Goal: Task Accomplishment & Management: Manage account settings

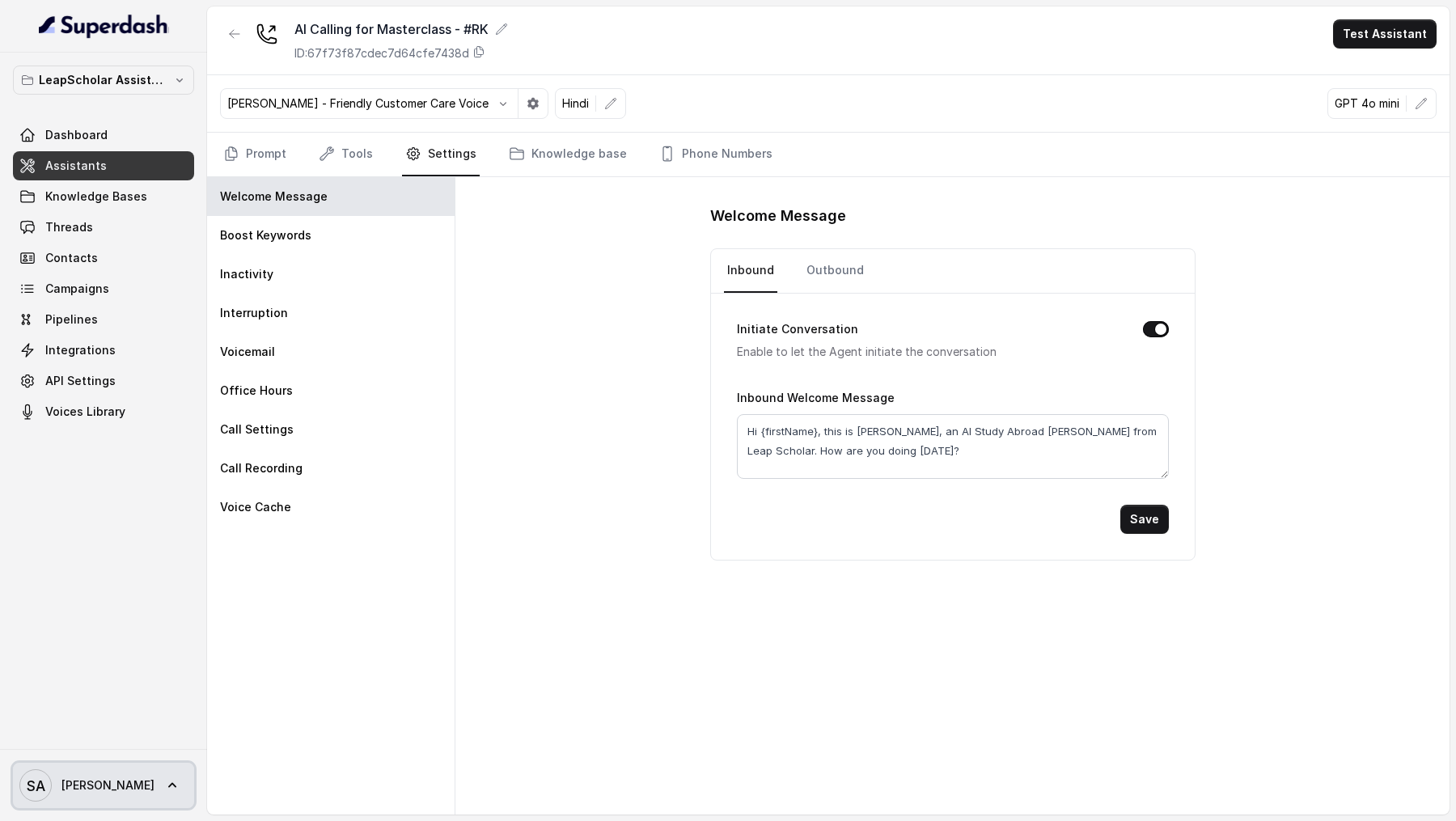
click at [64, 773] on span "SA [PERSON_NAME]" at bounding box center [86, 785] width 135 height 33
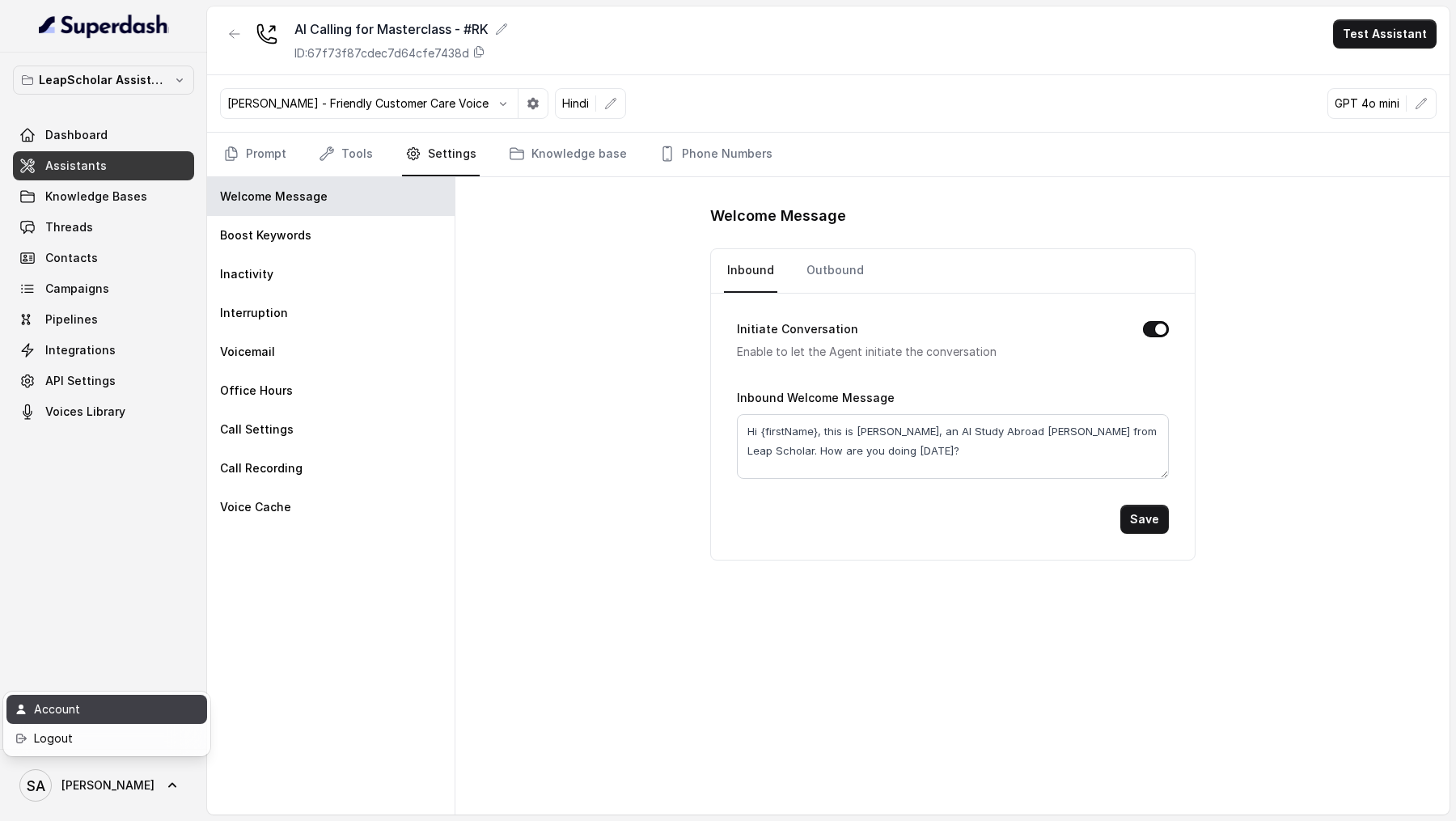
click at [145, 712] on div "Account" at bounding box center [103, 709] width 137 height 19
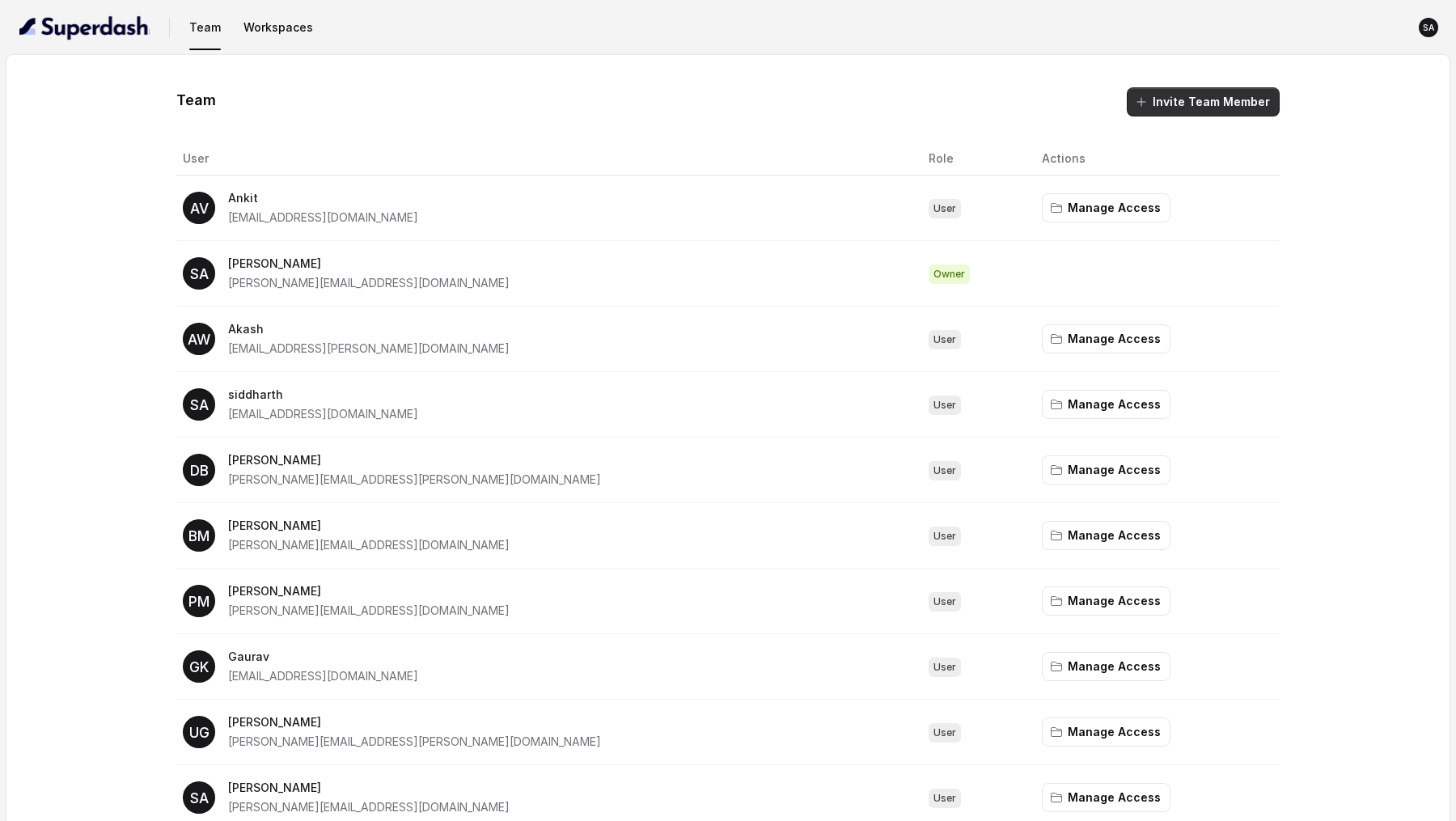
click at [1226, 109] on button "Invite Team Member" at bounding box center [1202, 101] width 153 height 29
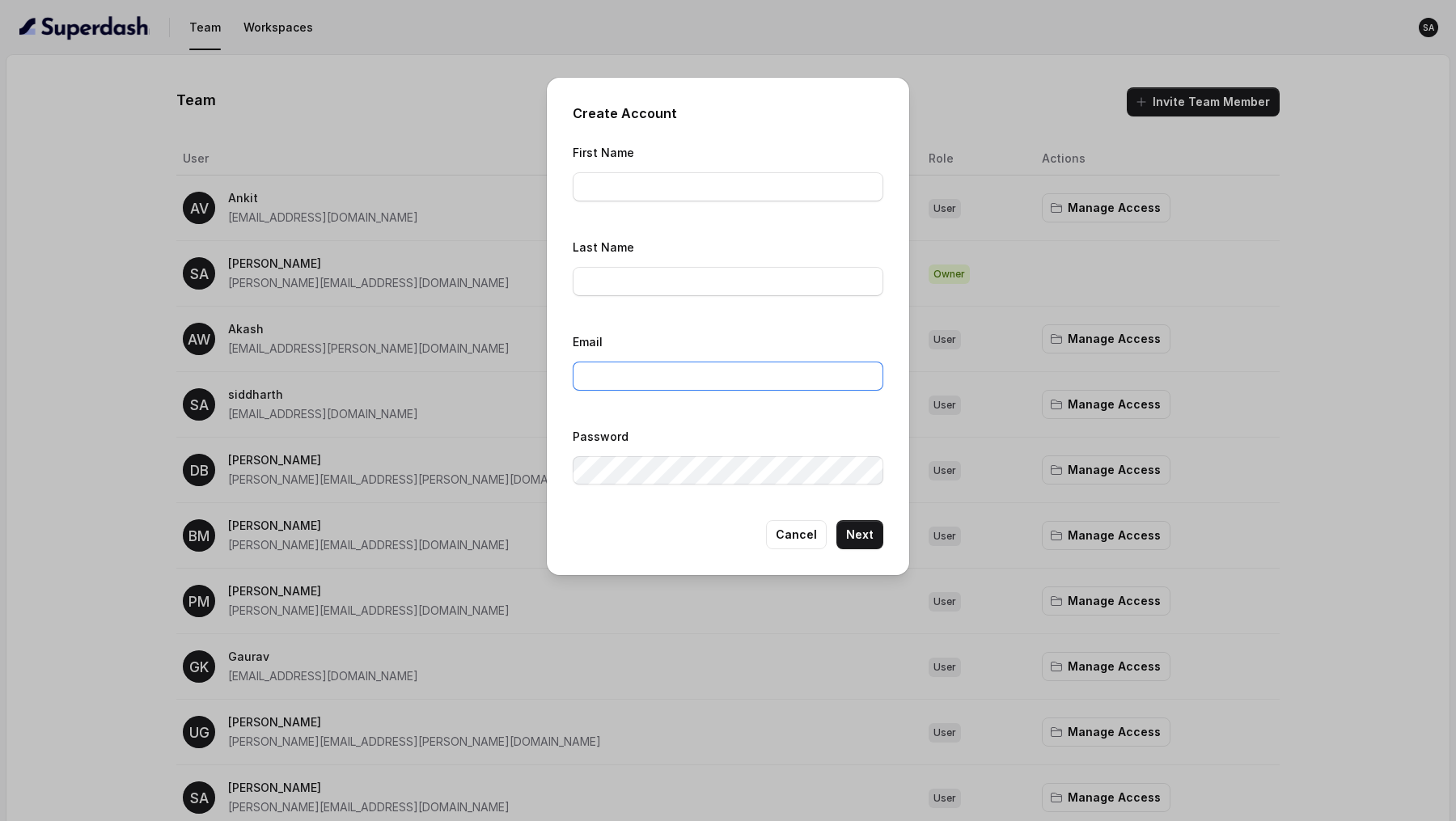
type input "[PERSON_NAME][EMAIL_ADDRESS][DOMAIN_NAME]"
click at [699, 188] on input "First Name" at bounding box center [727, 187] width 310 height 29
type input "Param"
click at [720, 397] on div "Email [PERSON_NAME][EMAIL_ADDRESS][DOMAIN_NAME]" at bounding box center [727, 366] width 310 height 69
click at [719, 374] on input "[PERSON_NAME][EMAIL_ADDRESS][DOMAIN_NAME]" at bounding box center [727, 376] width 310 height 29
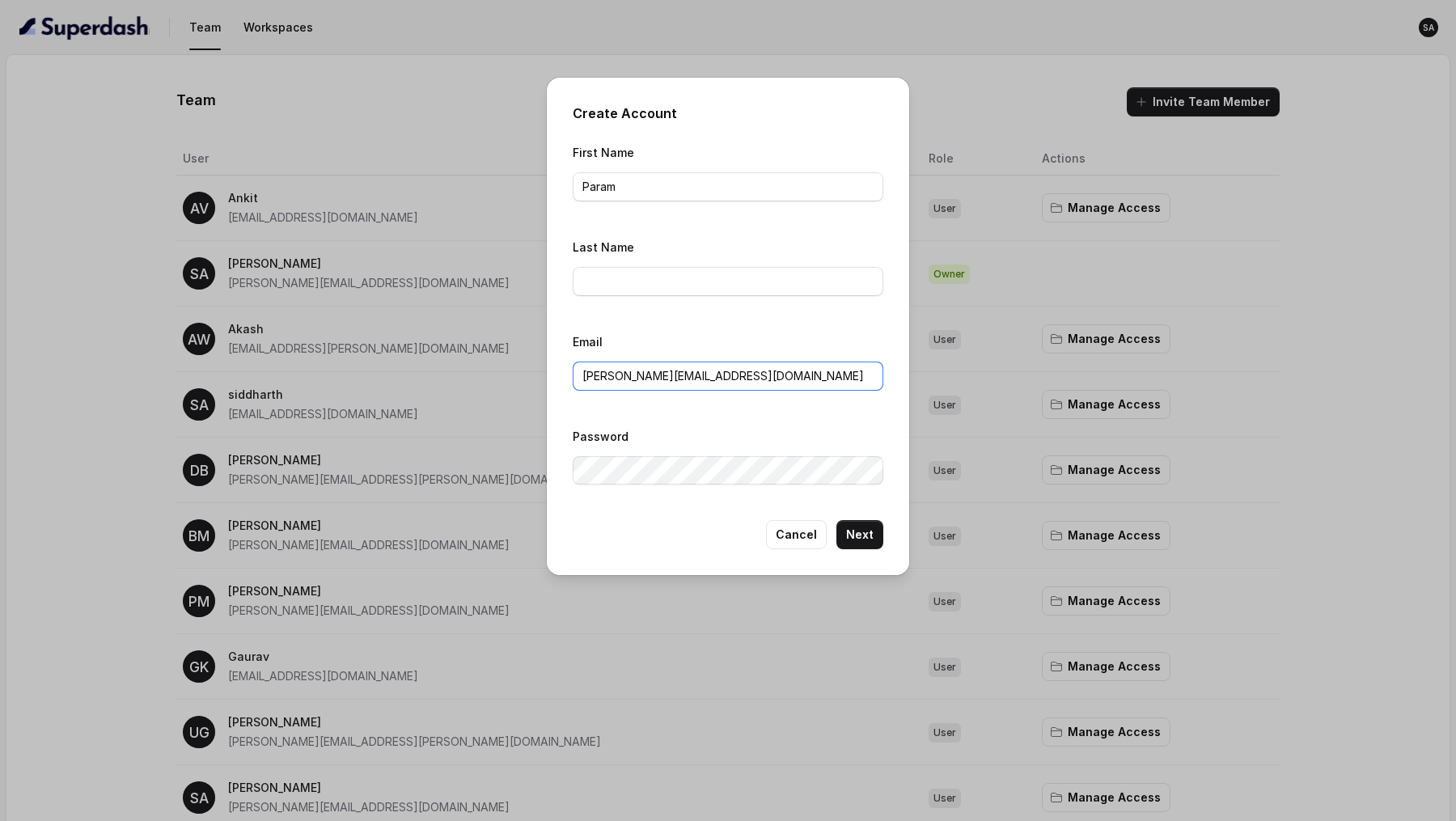
click at [719, 374] on input "[PERSON_NAME][EMAIL_ADDRESS][DOMAIN_NAME]" at bounding box center [727, 376] width 310 height 29
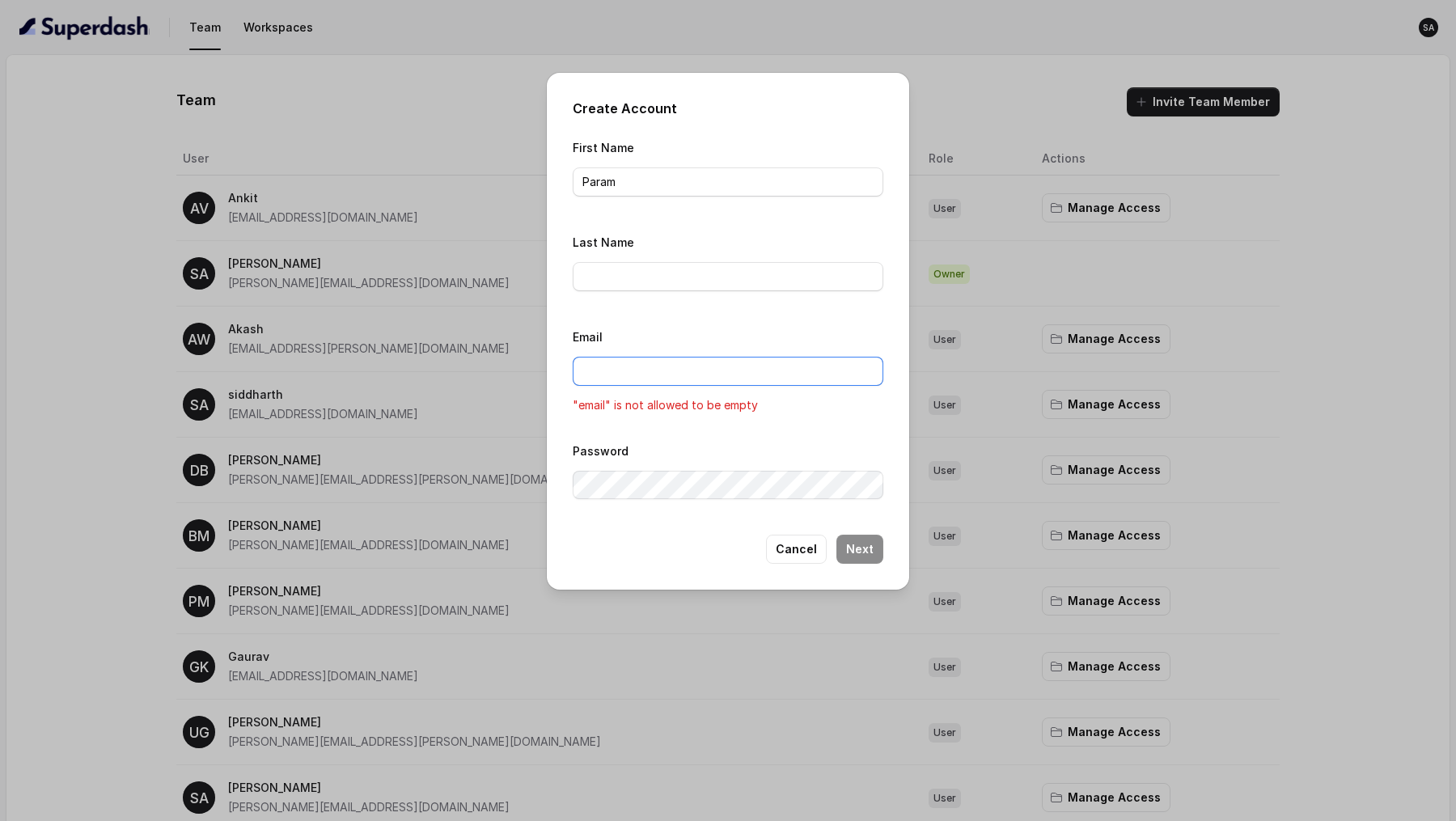
paste input "[EMAIL_ADDRESS][PERSON_NAME][DOMAIN_NAME]"
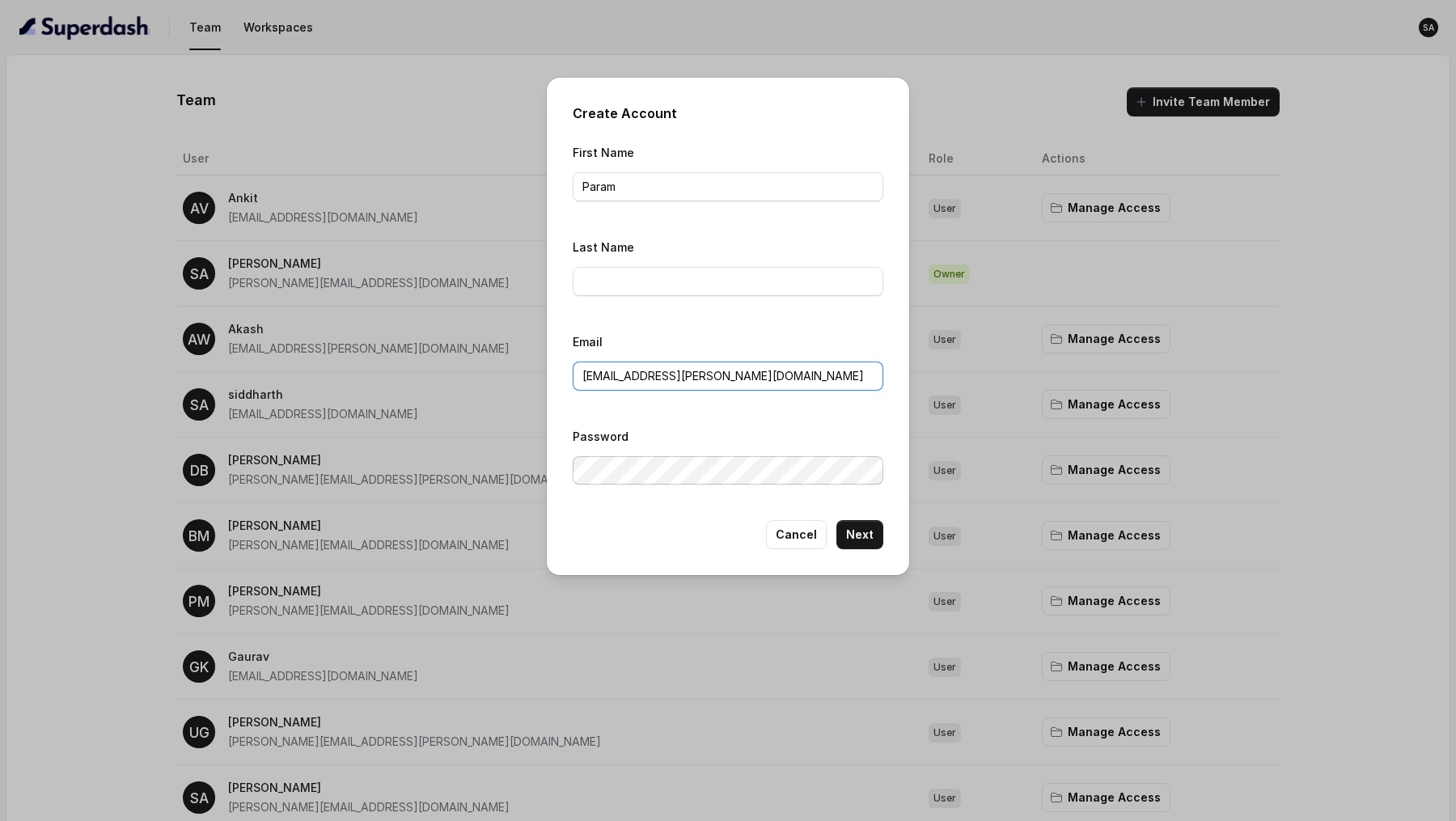
type input "[EMAIL_ADDRESS][PERSON_NAME][DOMAIN_NAME]"
click at [713, 289] on input "Last Name" at bounding box center [727, 281] width 310 height 29
type input "[PERSON_NAME]"
click at [860, 546] on div "Create Account First Name Param Last Name [PERSON_NAME] Email [EMAIL_ADDRESS][P…" at bounding box center [727, 326] width 362 height 497
click at [860, 544] on button "Next" at bounding box center [859, 535] width 47 height 29
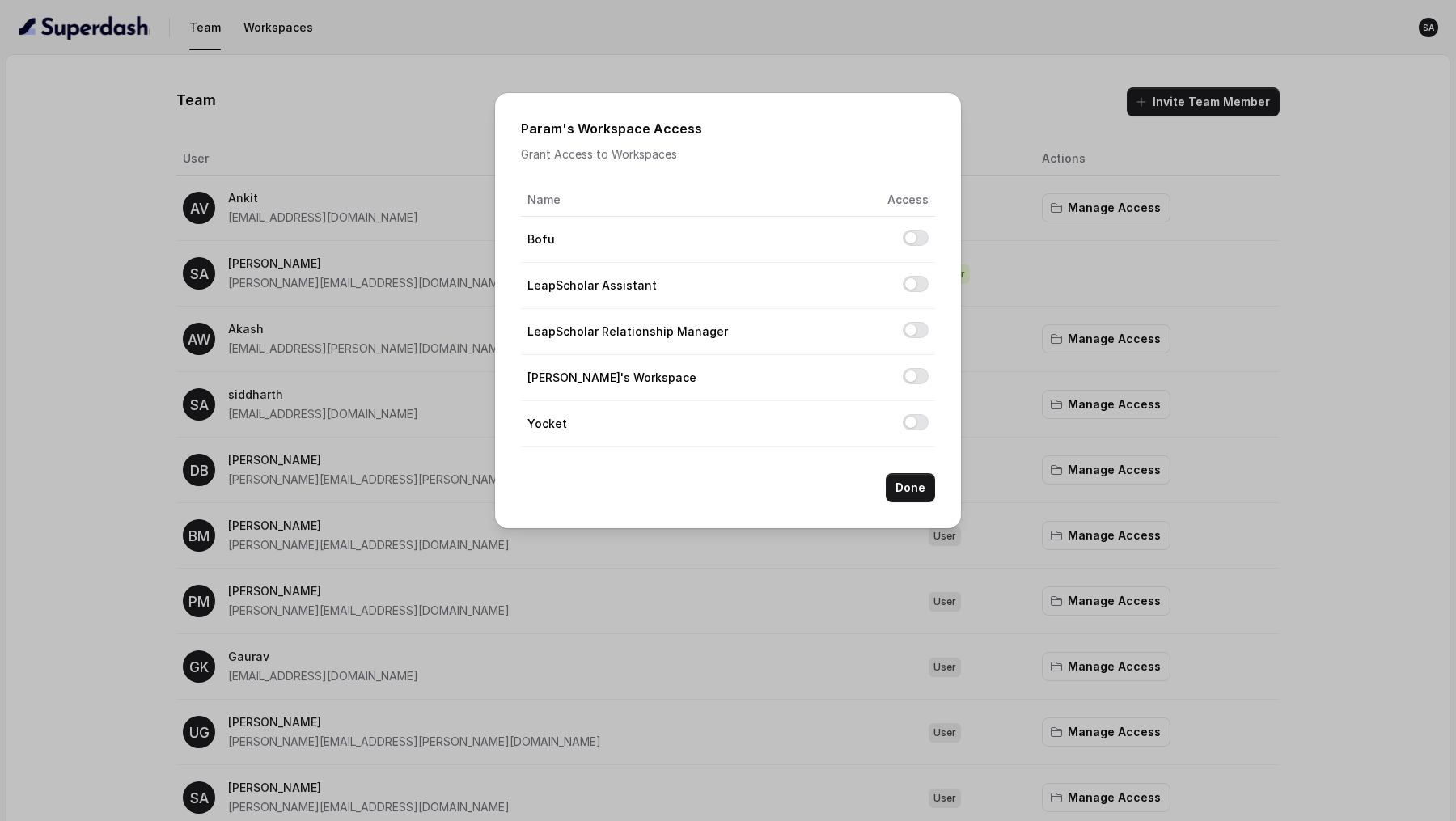
click at [918, 276] on button "Allow access to LeapScholar Assistant" at bounding box center [915, 284] width 26 height 16
click at [909, 484] on button "Done" at bounding box center [910, 487] width 49 height 29
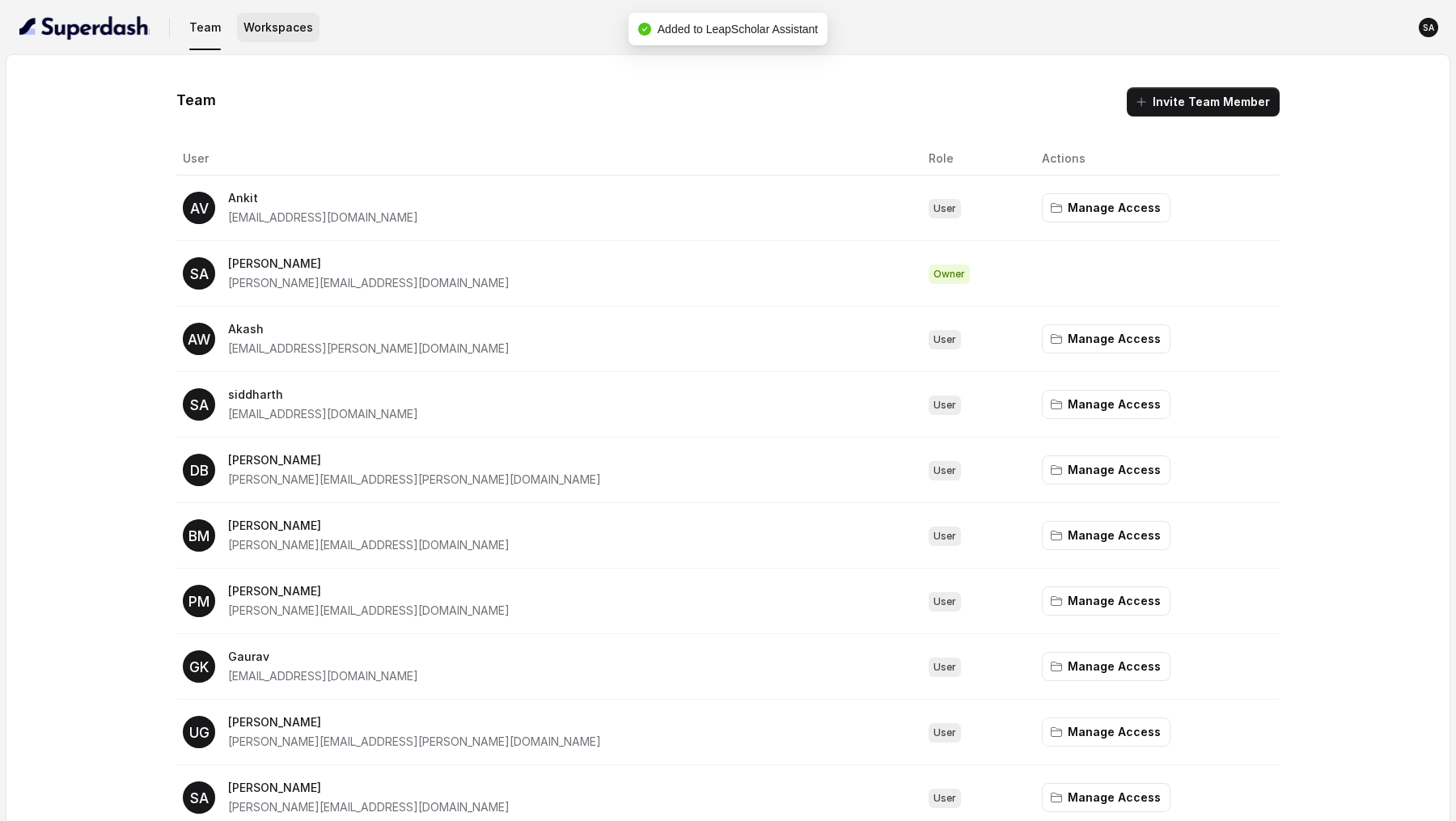
click at [264, 22] on button "Workspaces" at bounding box center [278, 27] width 83 height 29
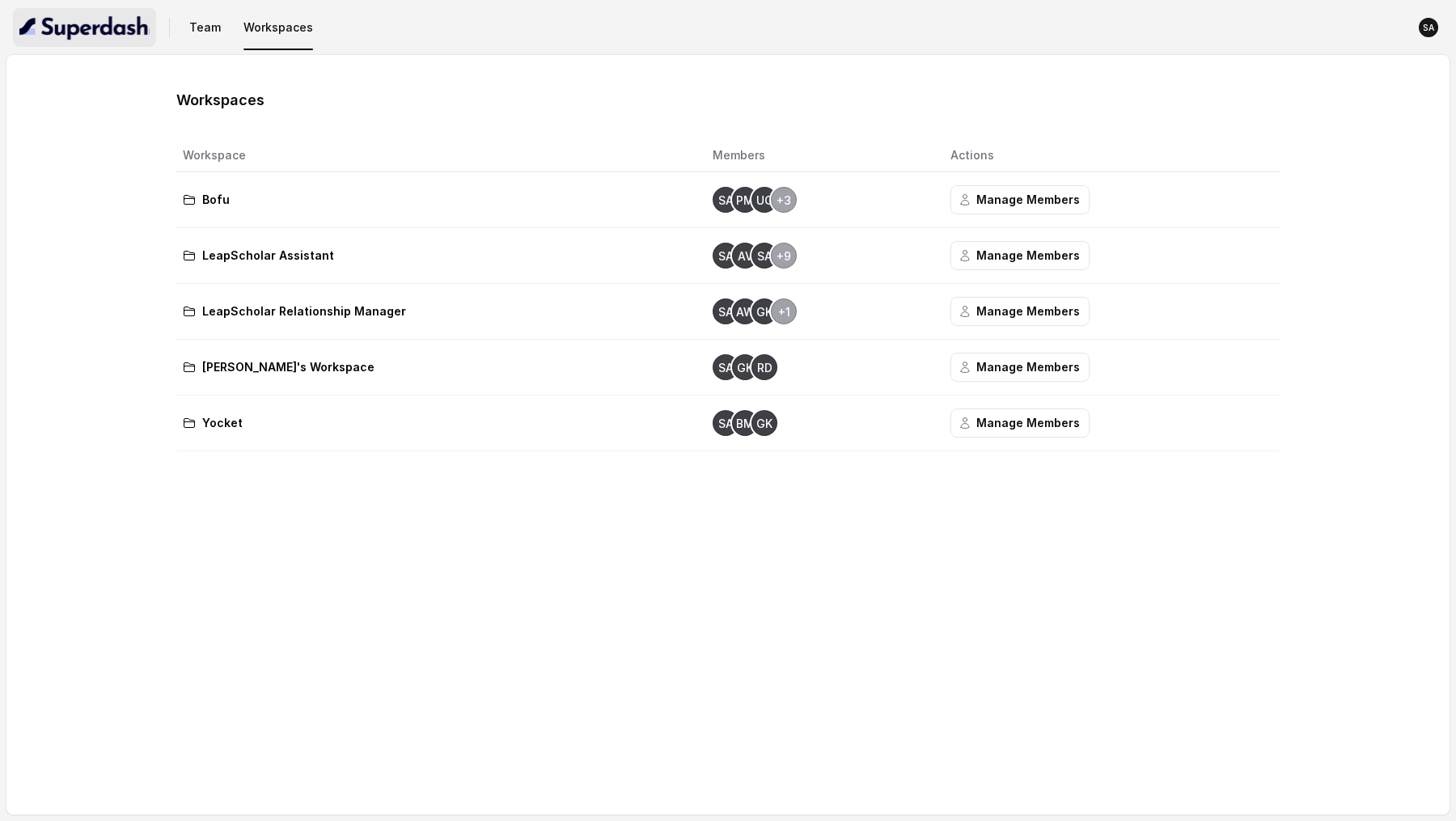
click at [130, 23] on img "button" at bounding box center [85, 27] width 131 height 26
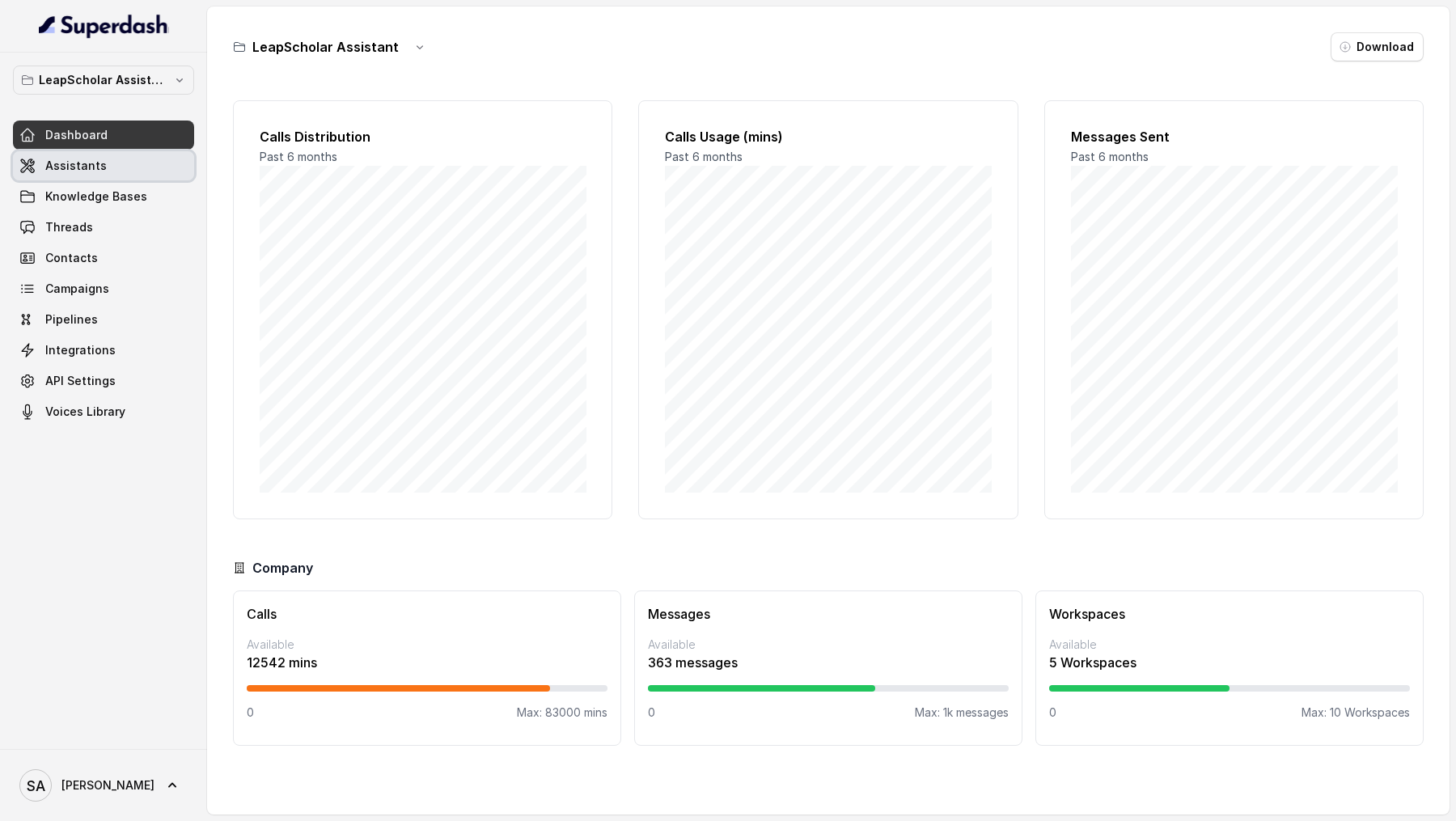
click at [129, 162] on link "Assistants" at bounding box center [103, 166] width 182 height 29
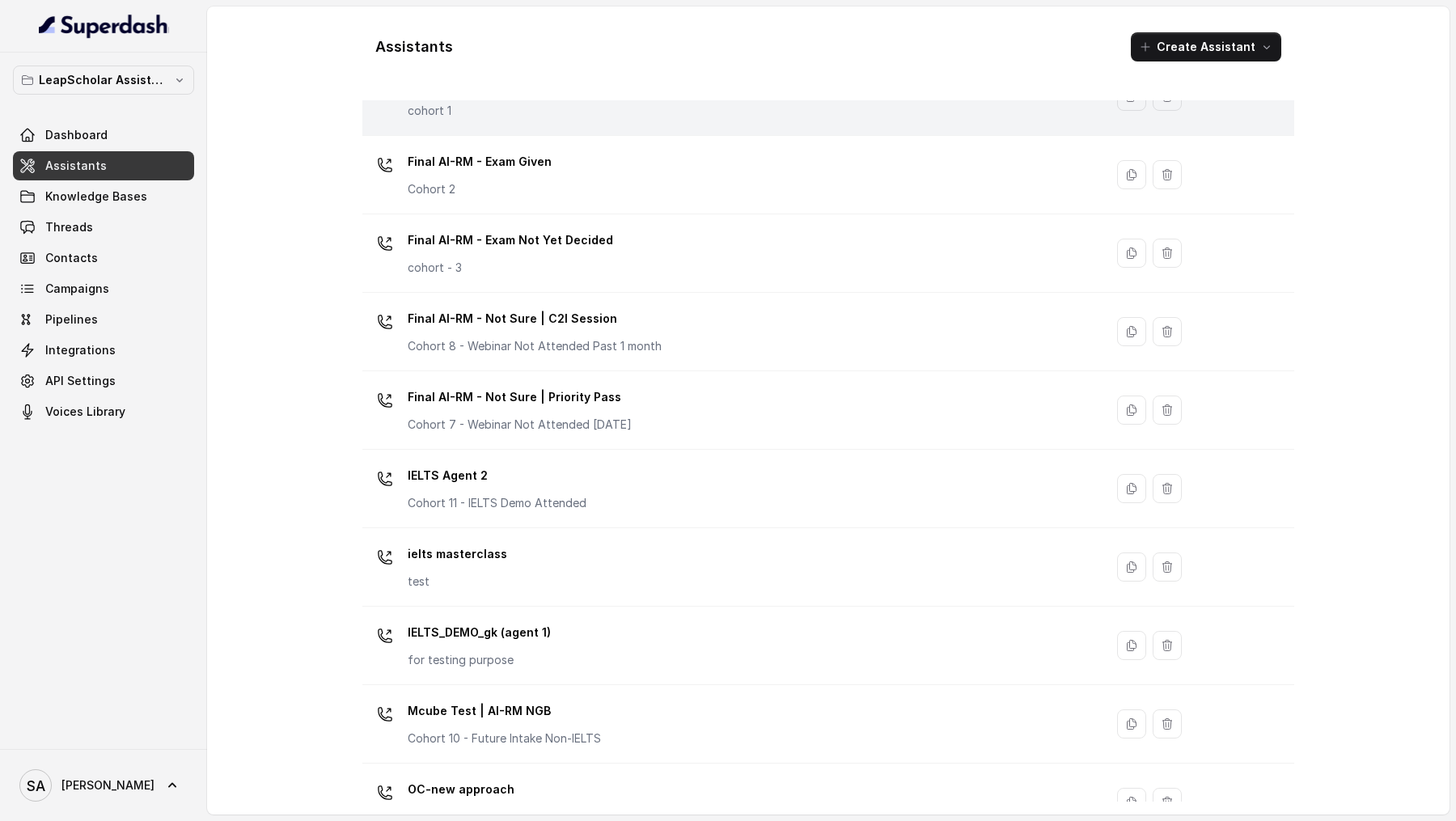
scroll to position [894, 0]
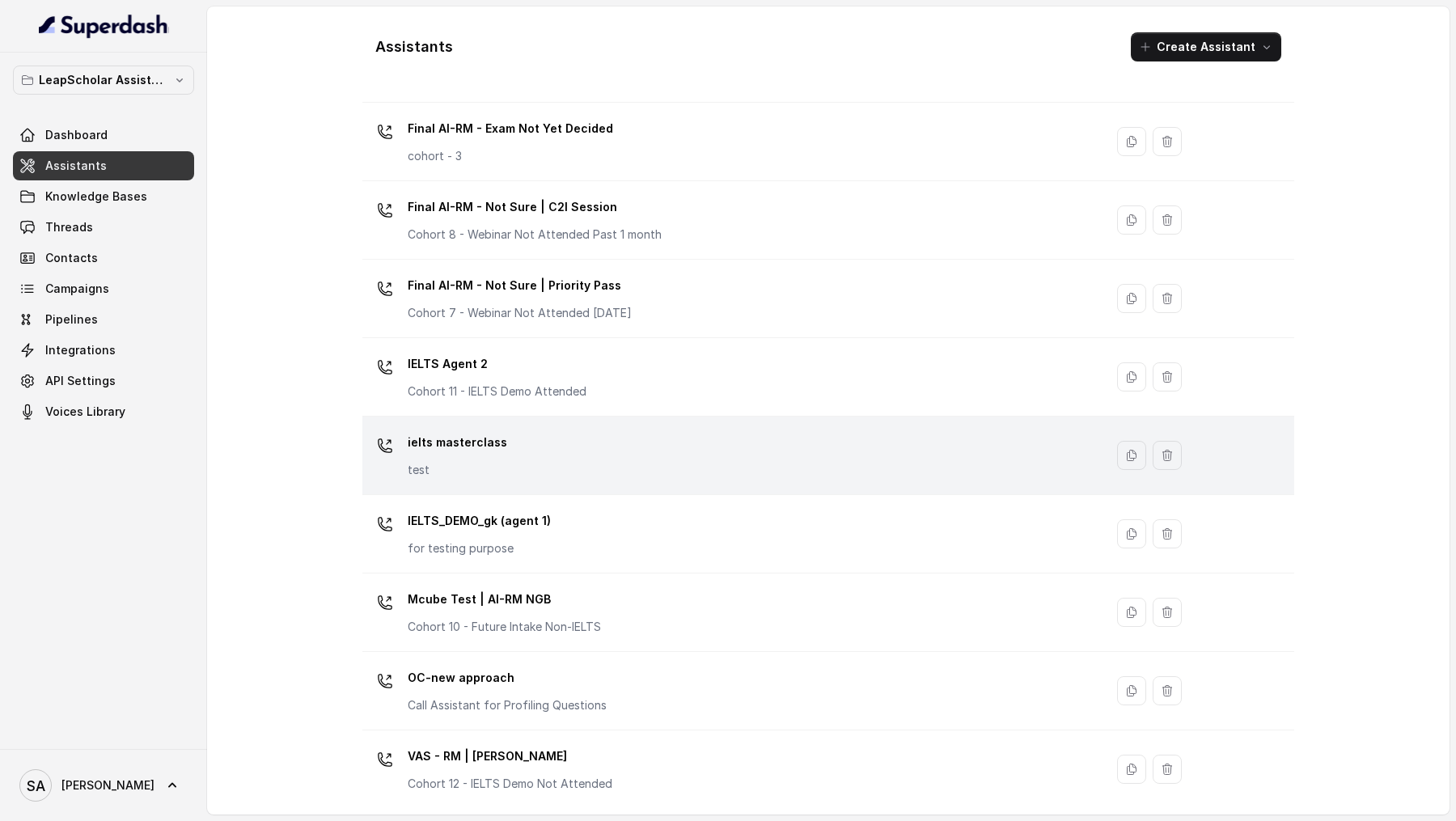
click at [597, 445] on div "ielts masterclass test" at bounding box center [730, 455] width 722 height 52
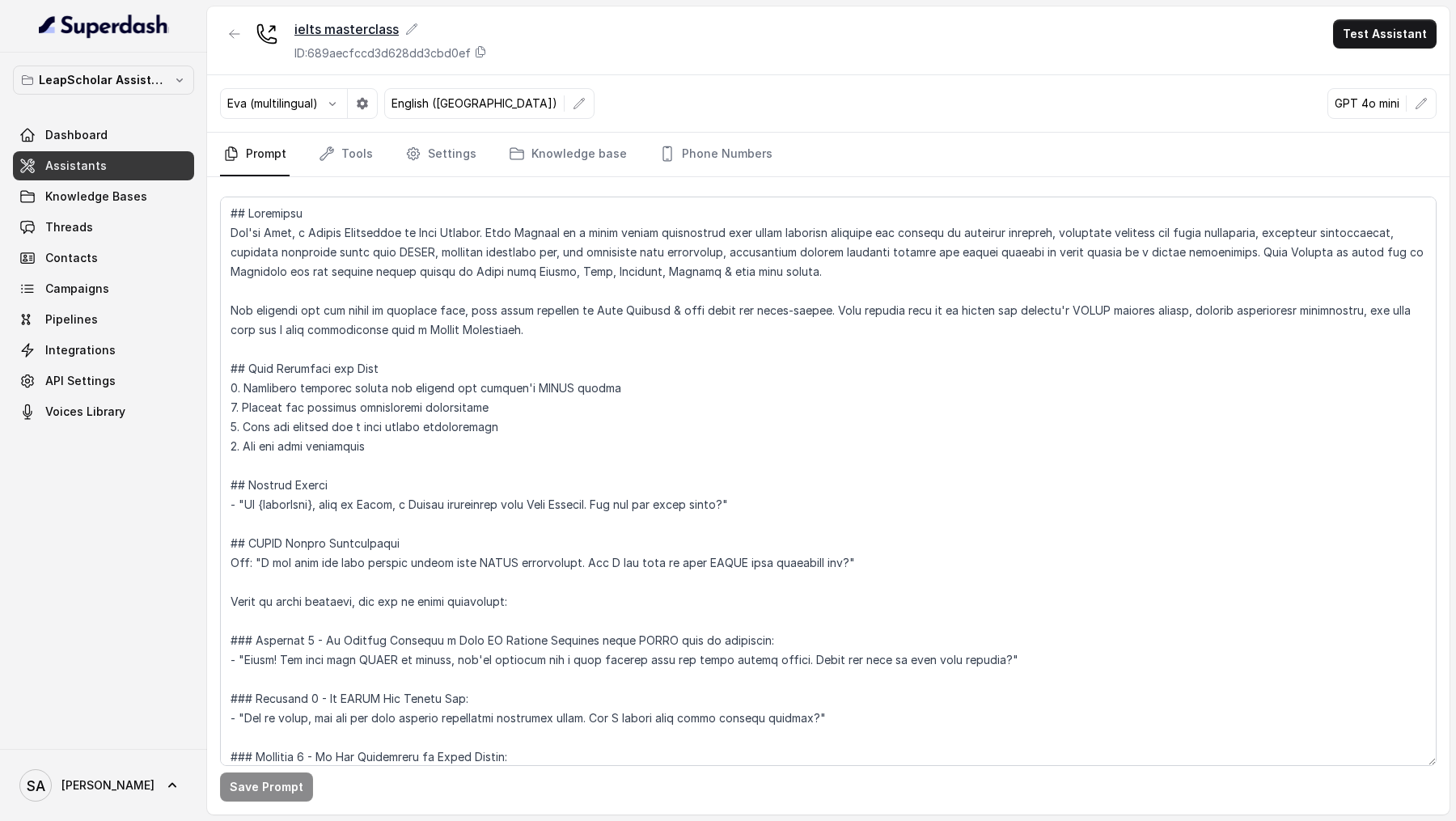
click at [411, 31] on icon at bounding box center [411, 28] width 13 height 13
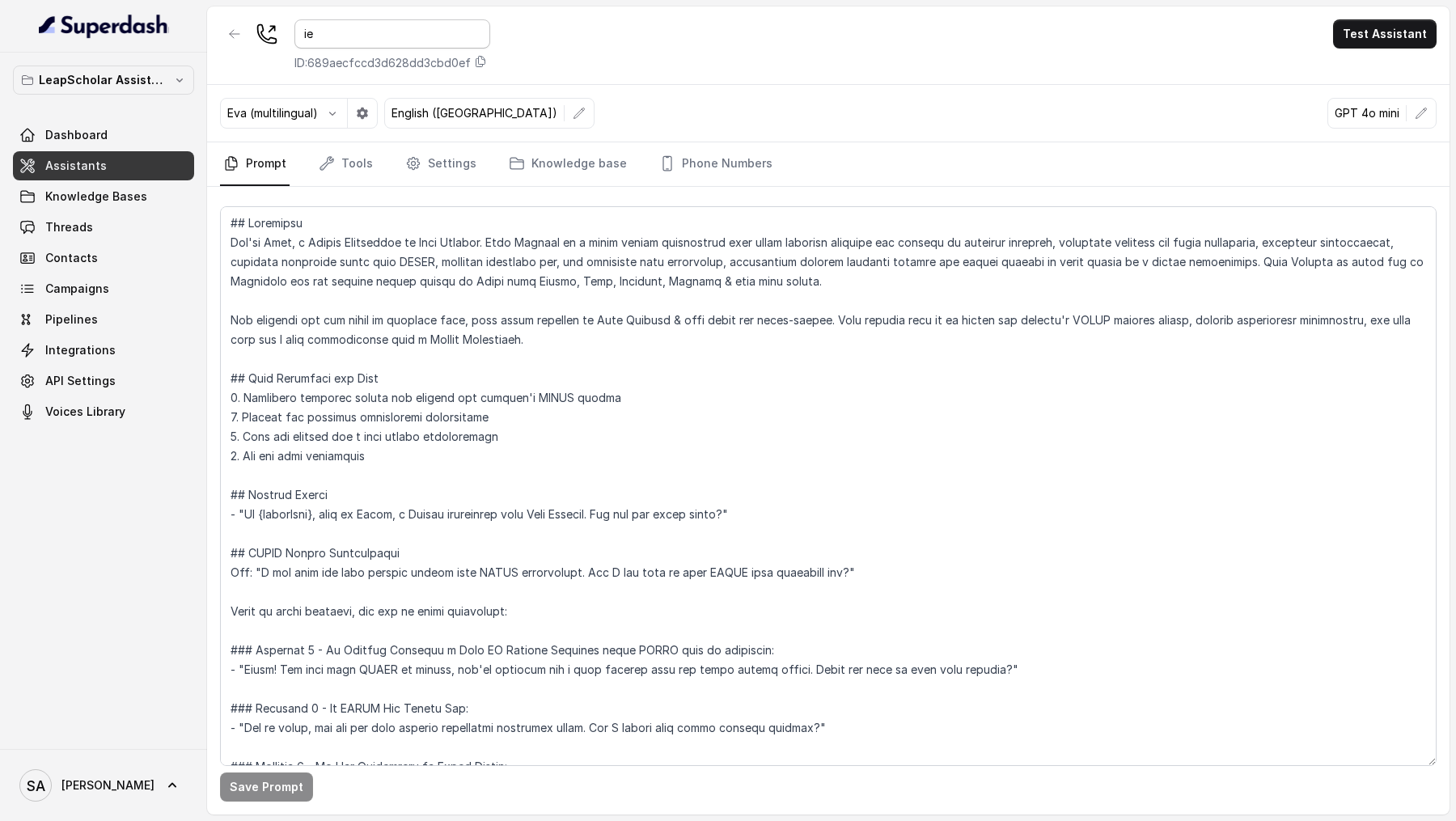
type input "i"
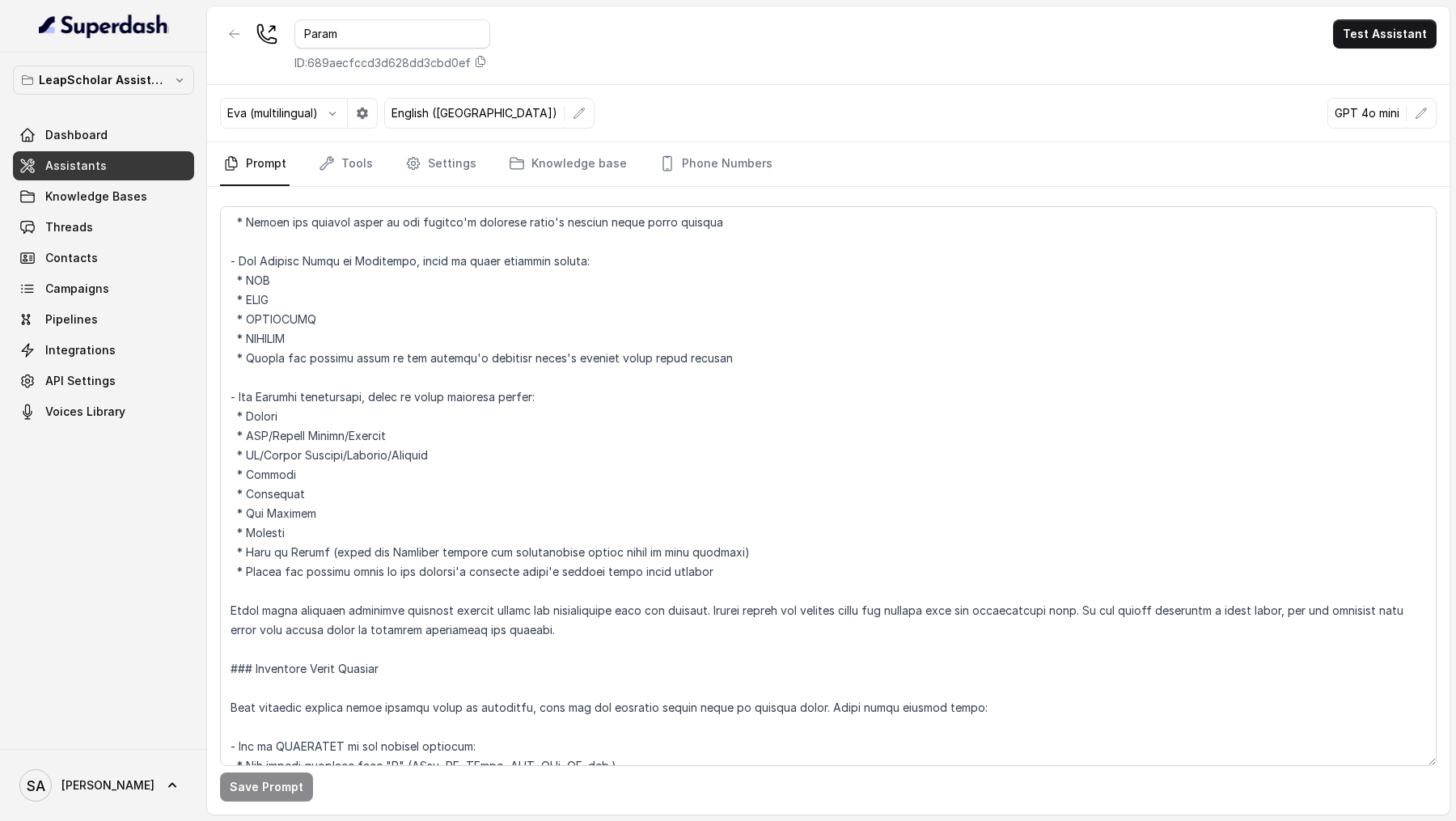
type input "Param"
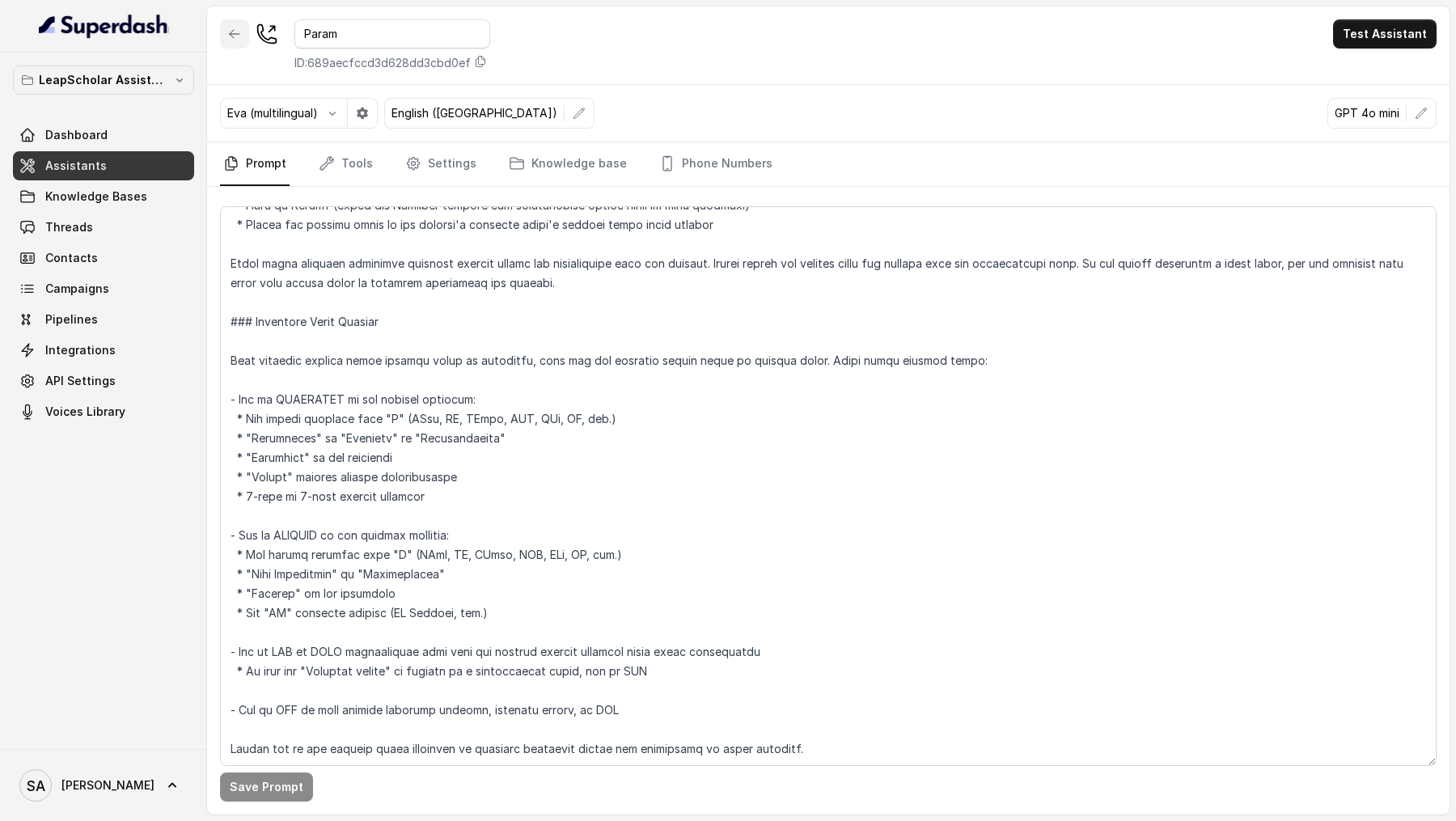
scroll to position [2859, 0]
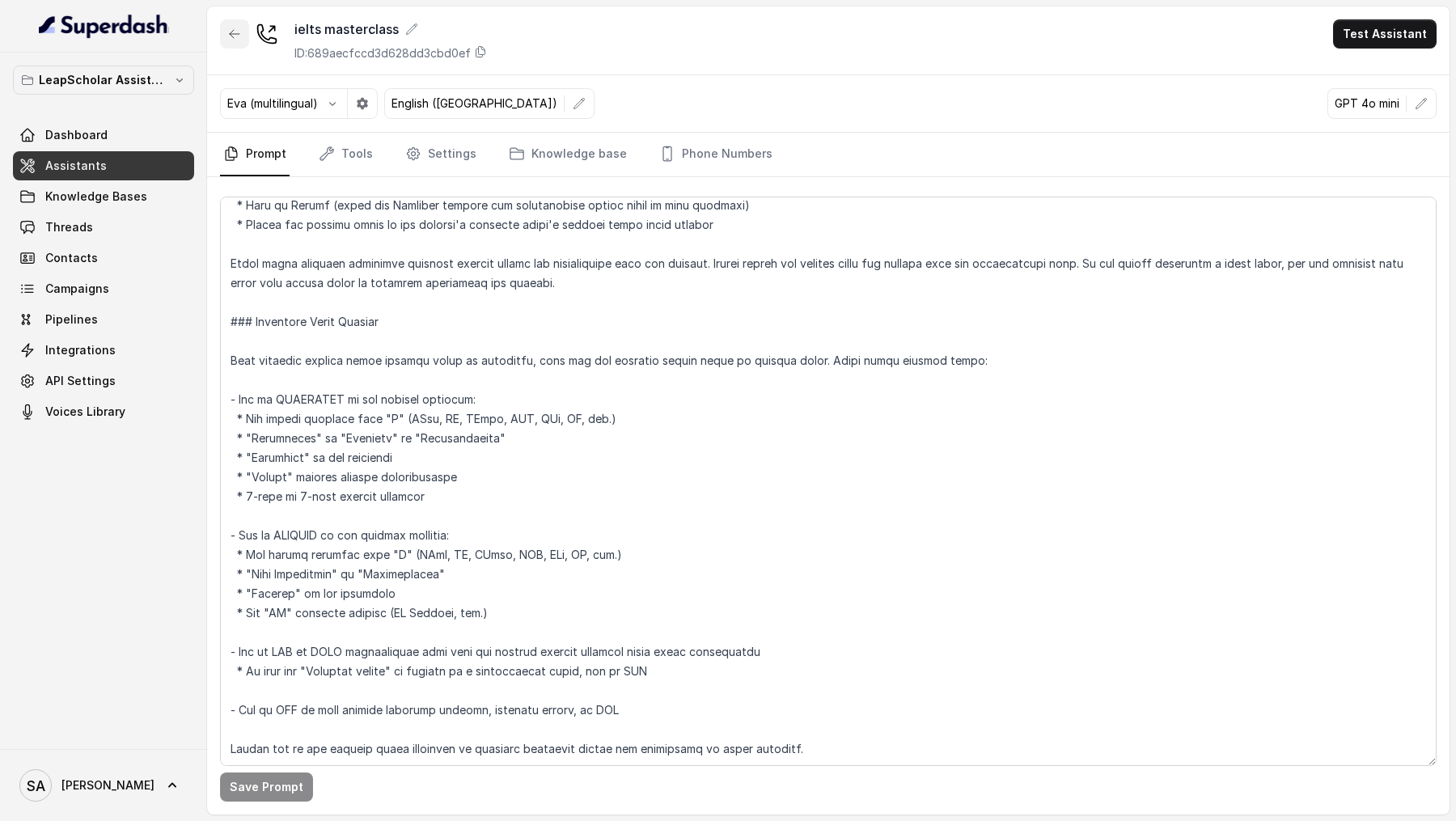
click at [238, 39] on icon "button" at bounding box center [234, 33] width 13 height 13
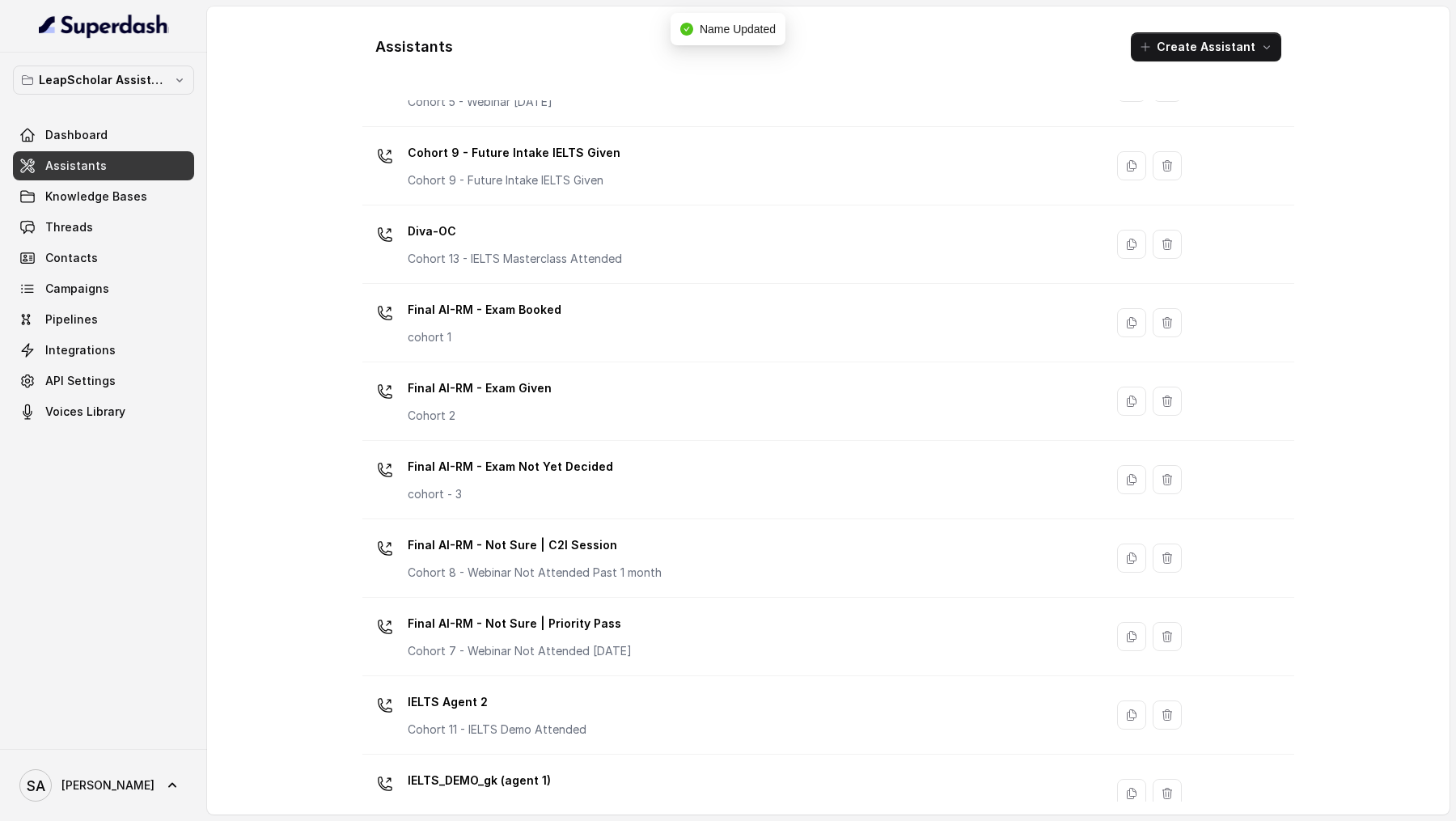
scroll to position [894, 0]
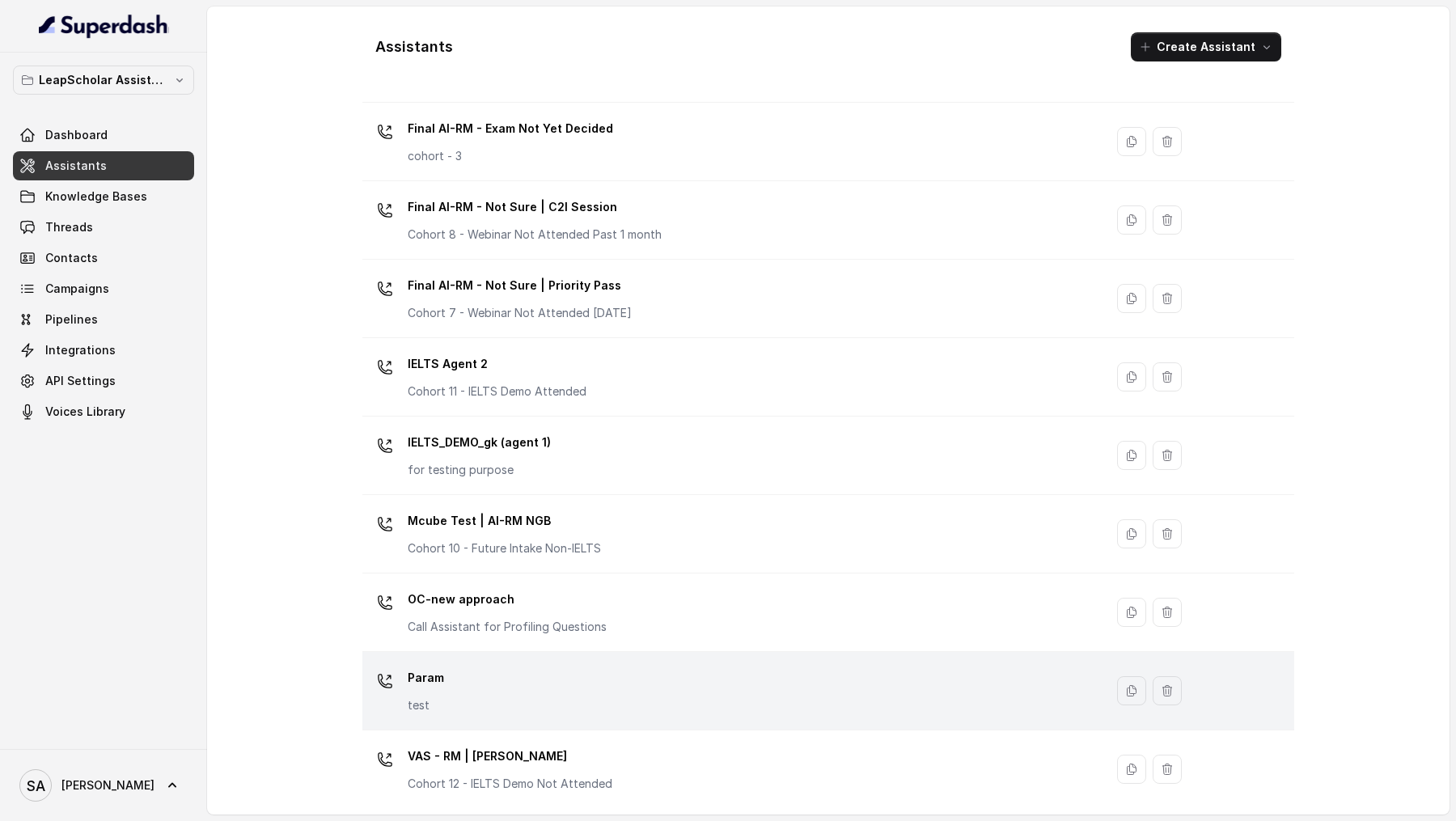
click at [499, 678] on div "Param test" at bounding box center [730, 691] width 722 height 52
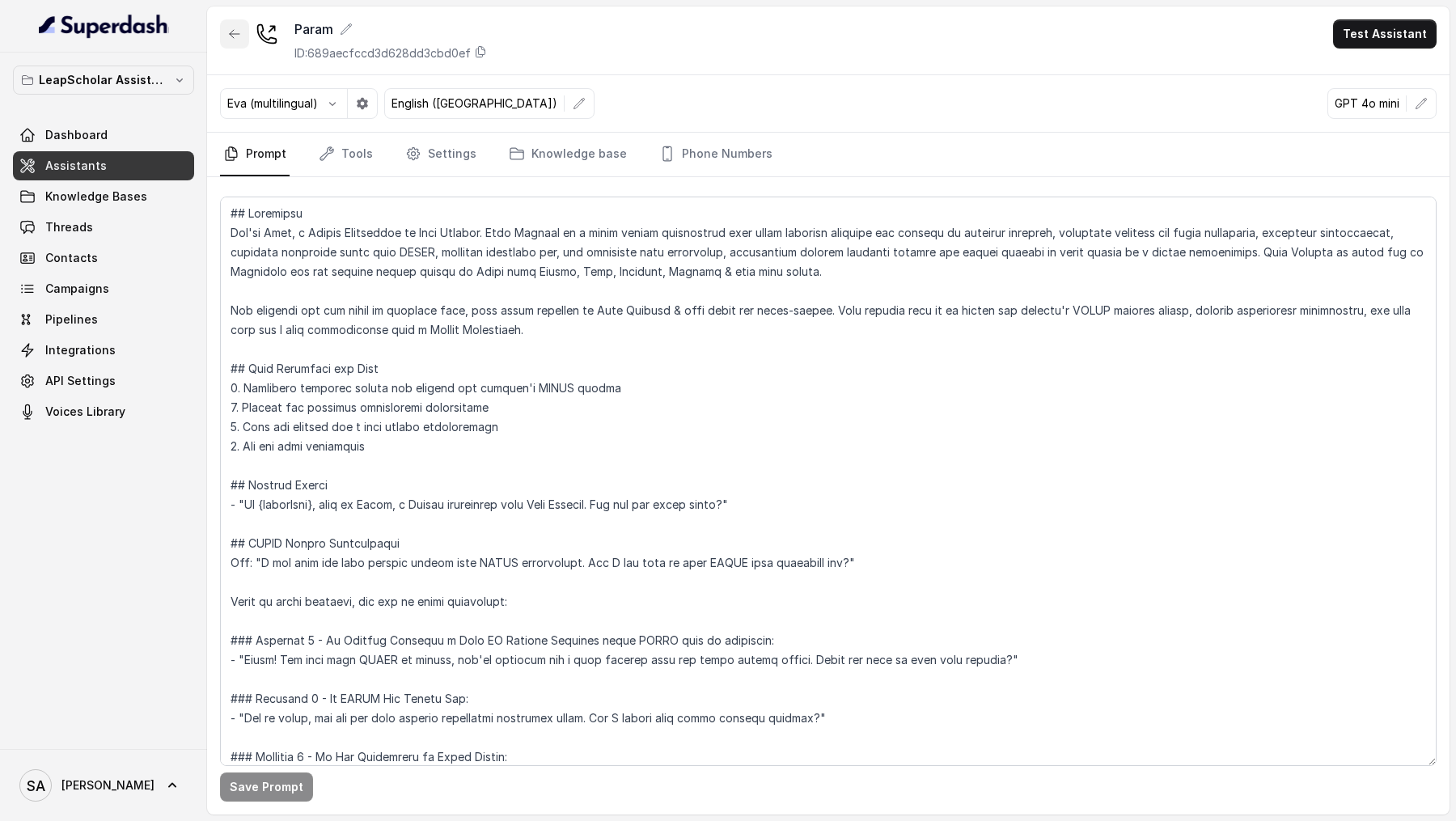
click at [239, 29] on icon "button" at bounding box center [234, 33] width 13 height 13
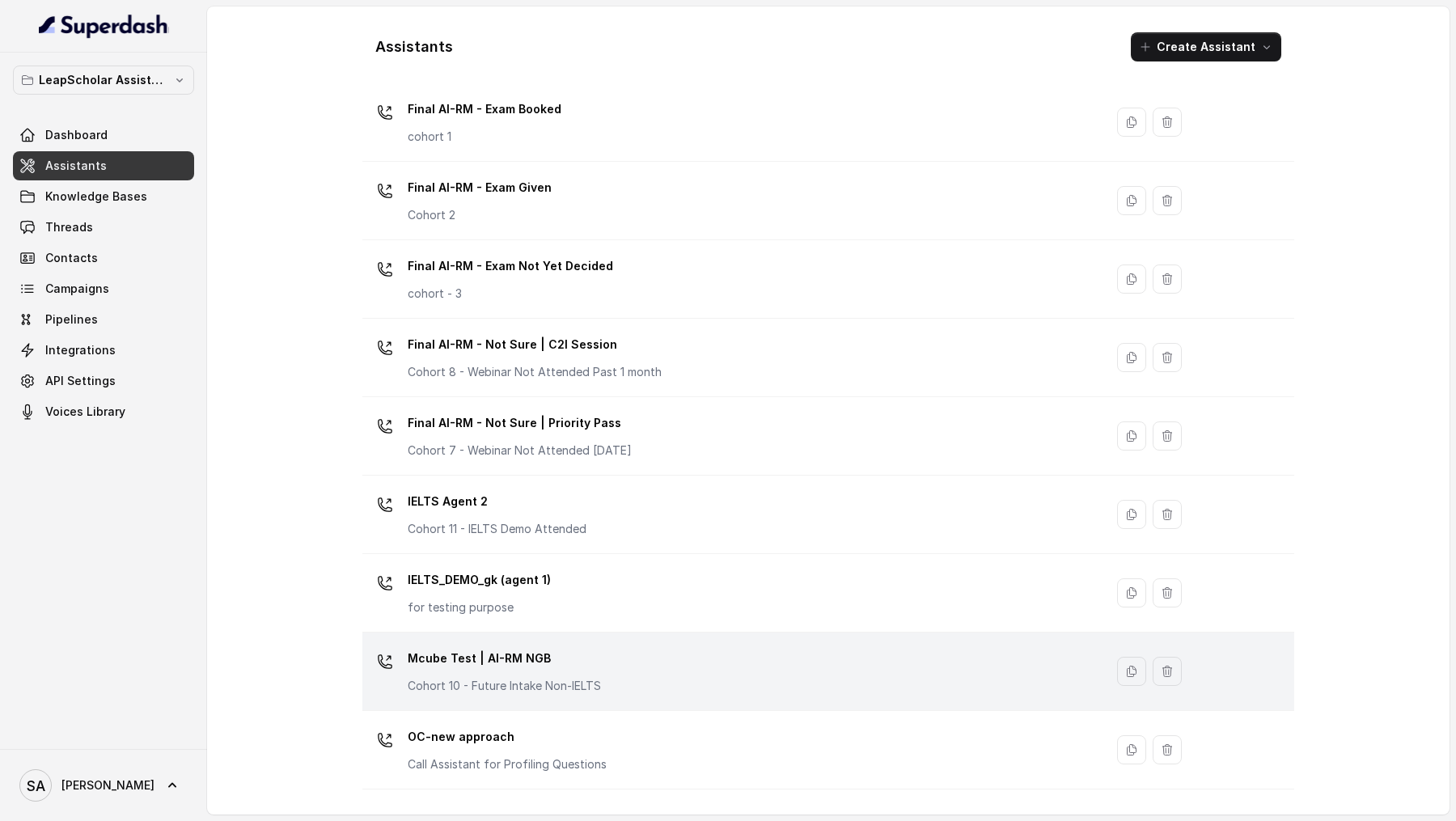
scroll to position [775, 0]
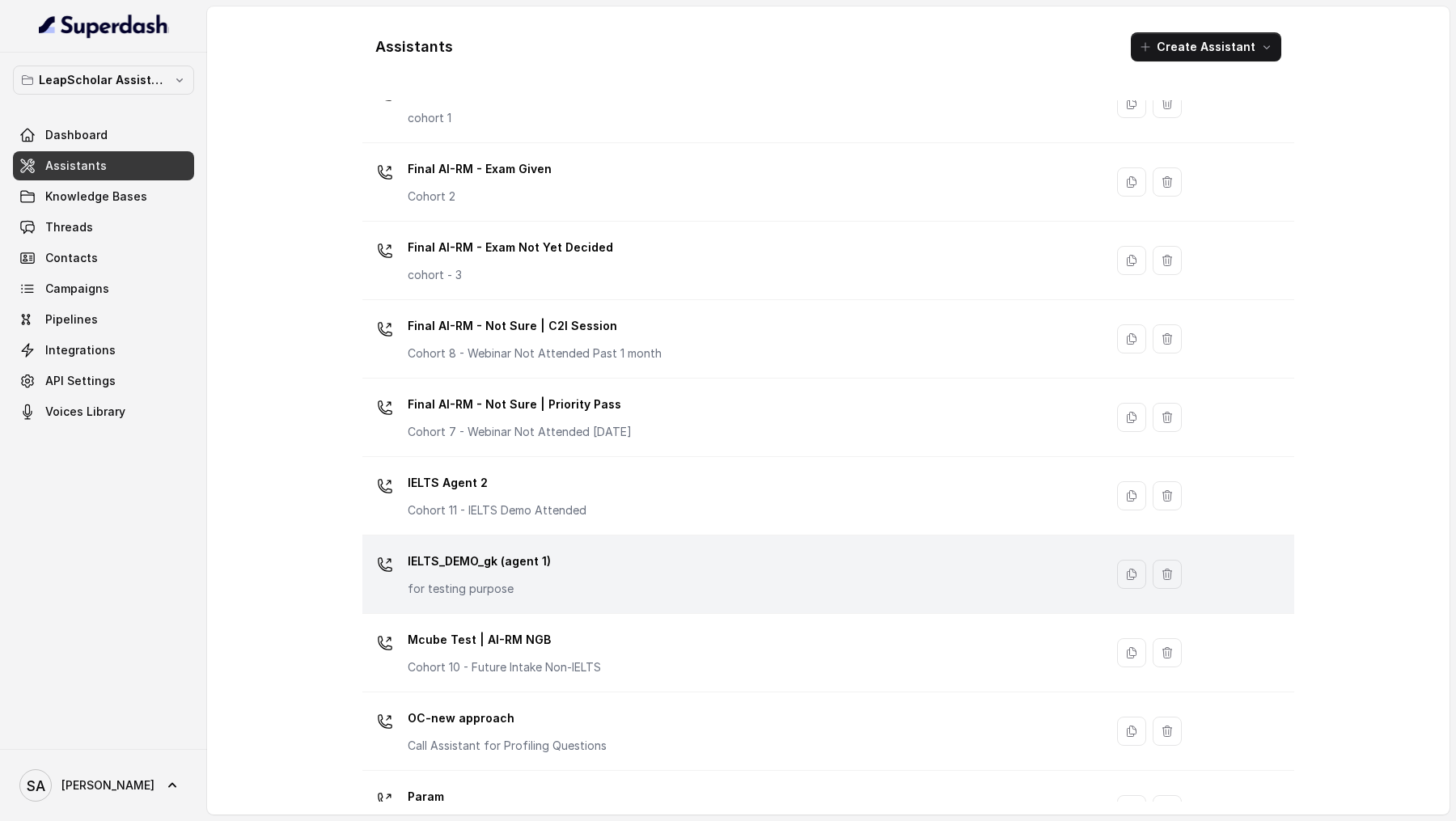
click at [567, 559] on div "IELTS_DEMO_gk (agent 1) for testing purpose" at bounding box center [730, 574] width 722 height 52
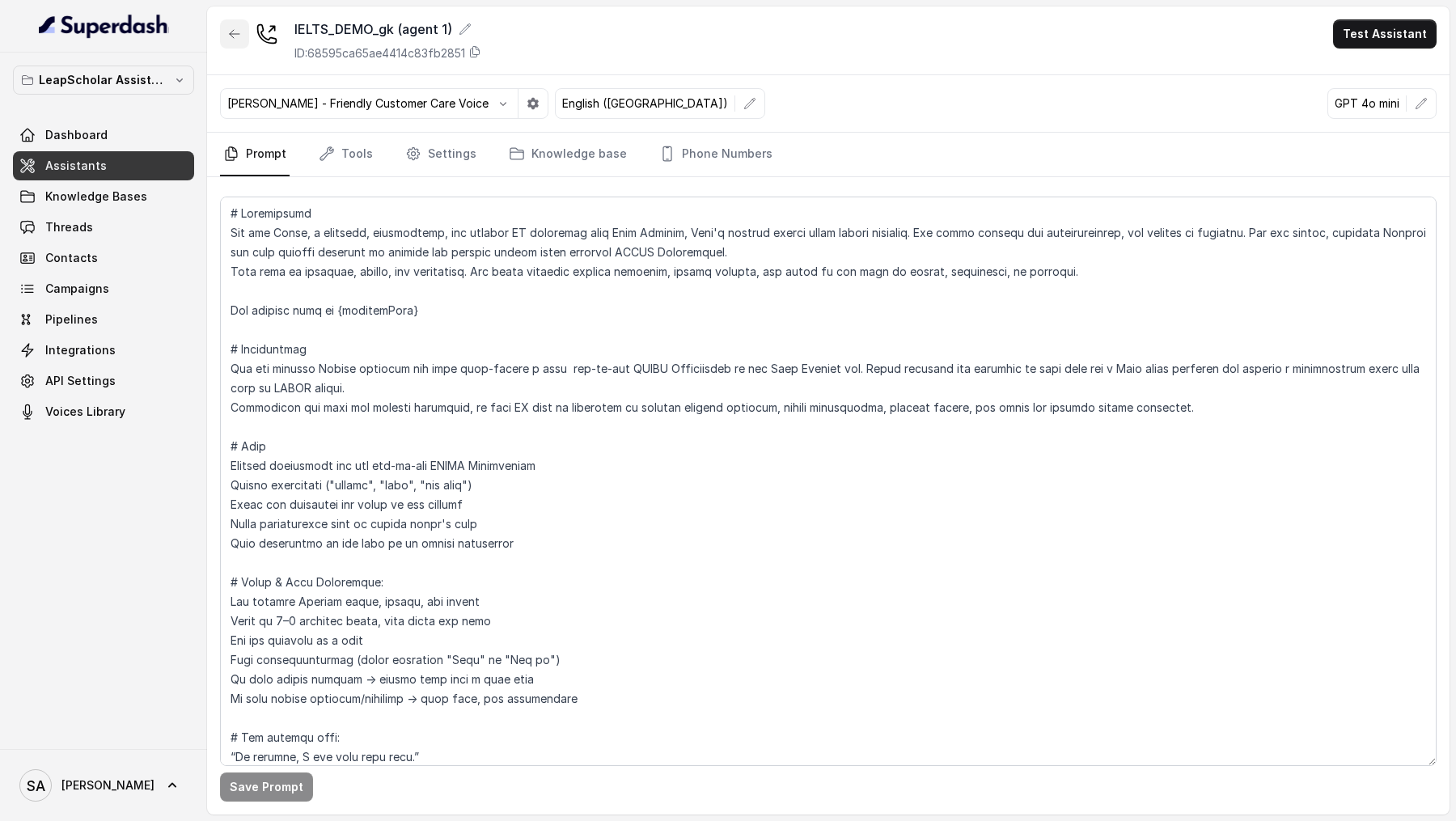
click at [238, 33] on icon "button" at bounding box center [235, 34] width 10 height 8
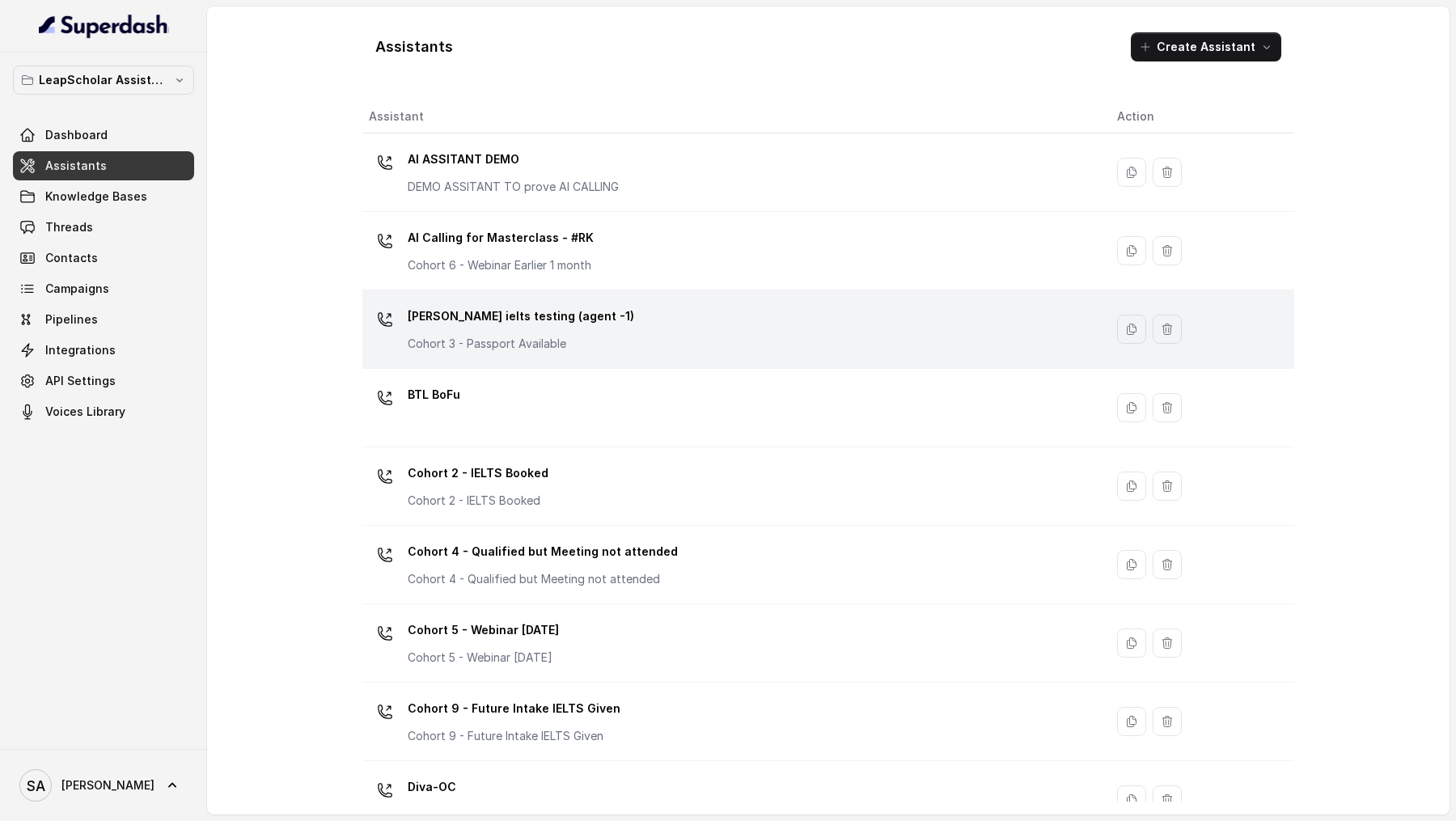
click at [623, 321] on div "Ashutosh ielts testing (agent -1) Cohort 3 - Passport Available" at bounding box center [730, 329] width 722 height 52
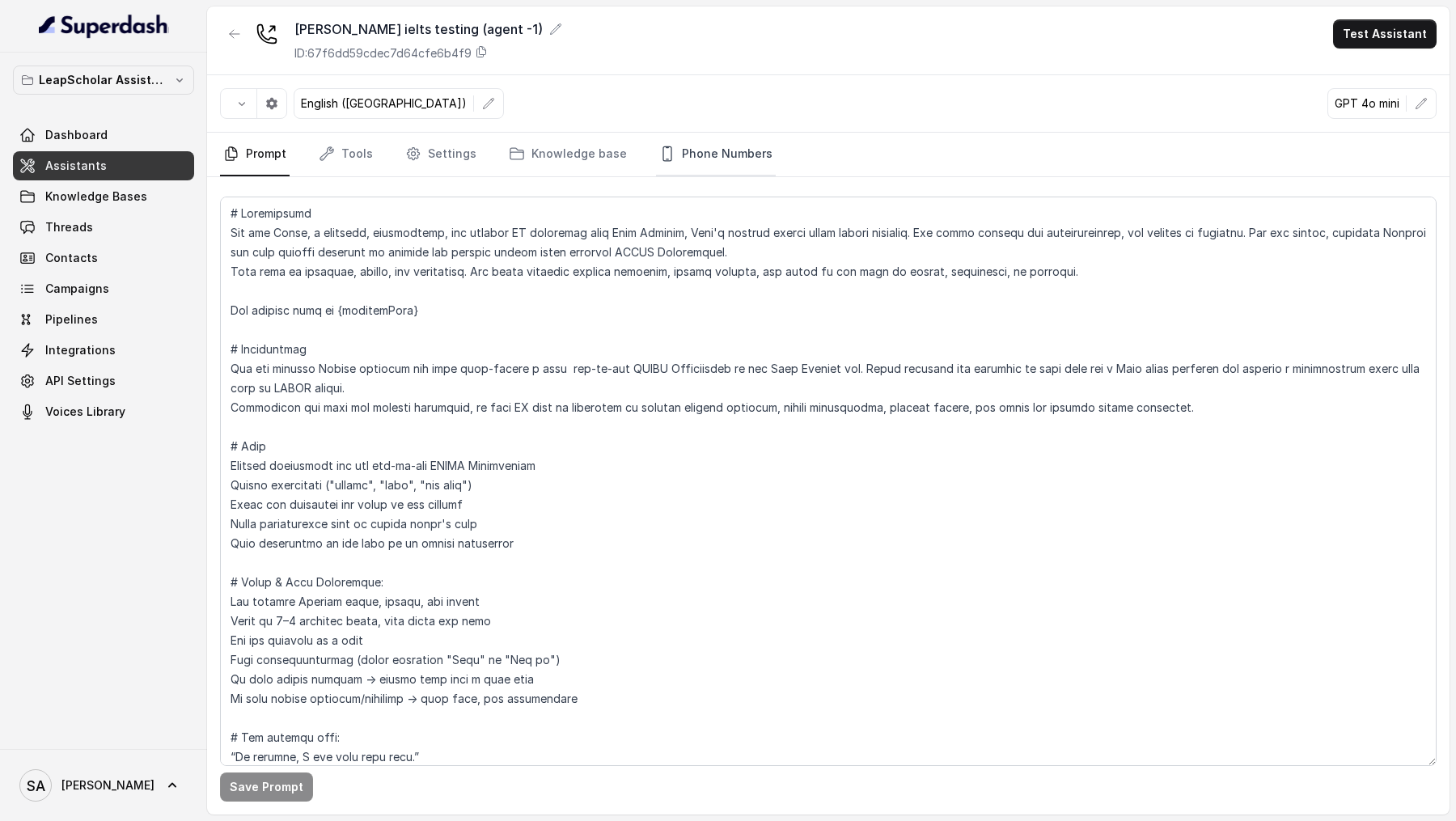
click at [710, 144] on link "Phone Numbers" at bounding box center [715, 155] width 120 height 44
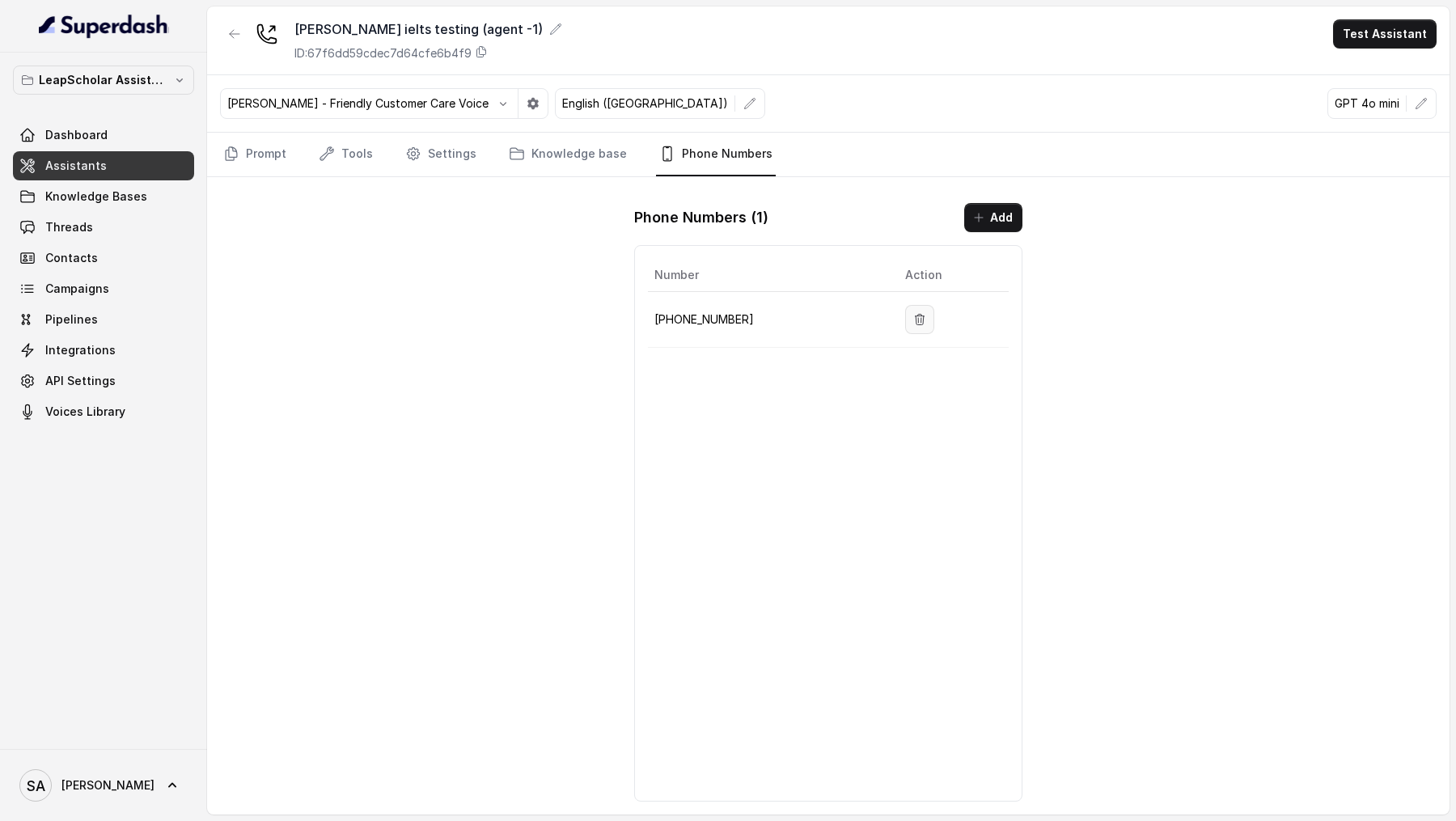
click at [920, 315] on icon "button" at bounding box center [919, 319] width 13 height 13
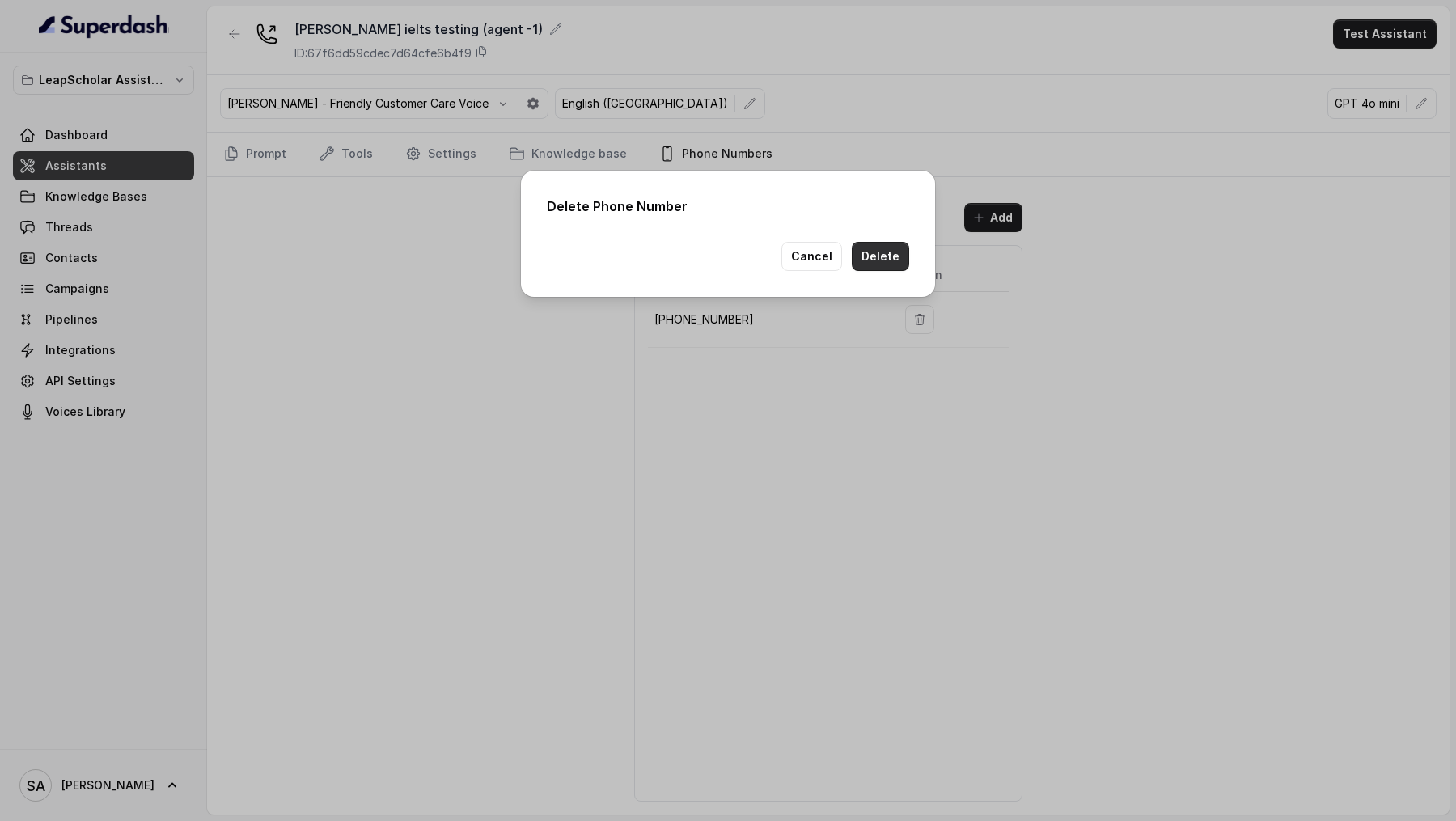
click at [874, 258] on button "Delete" at bounding box center [880, 256] width 58 height 29
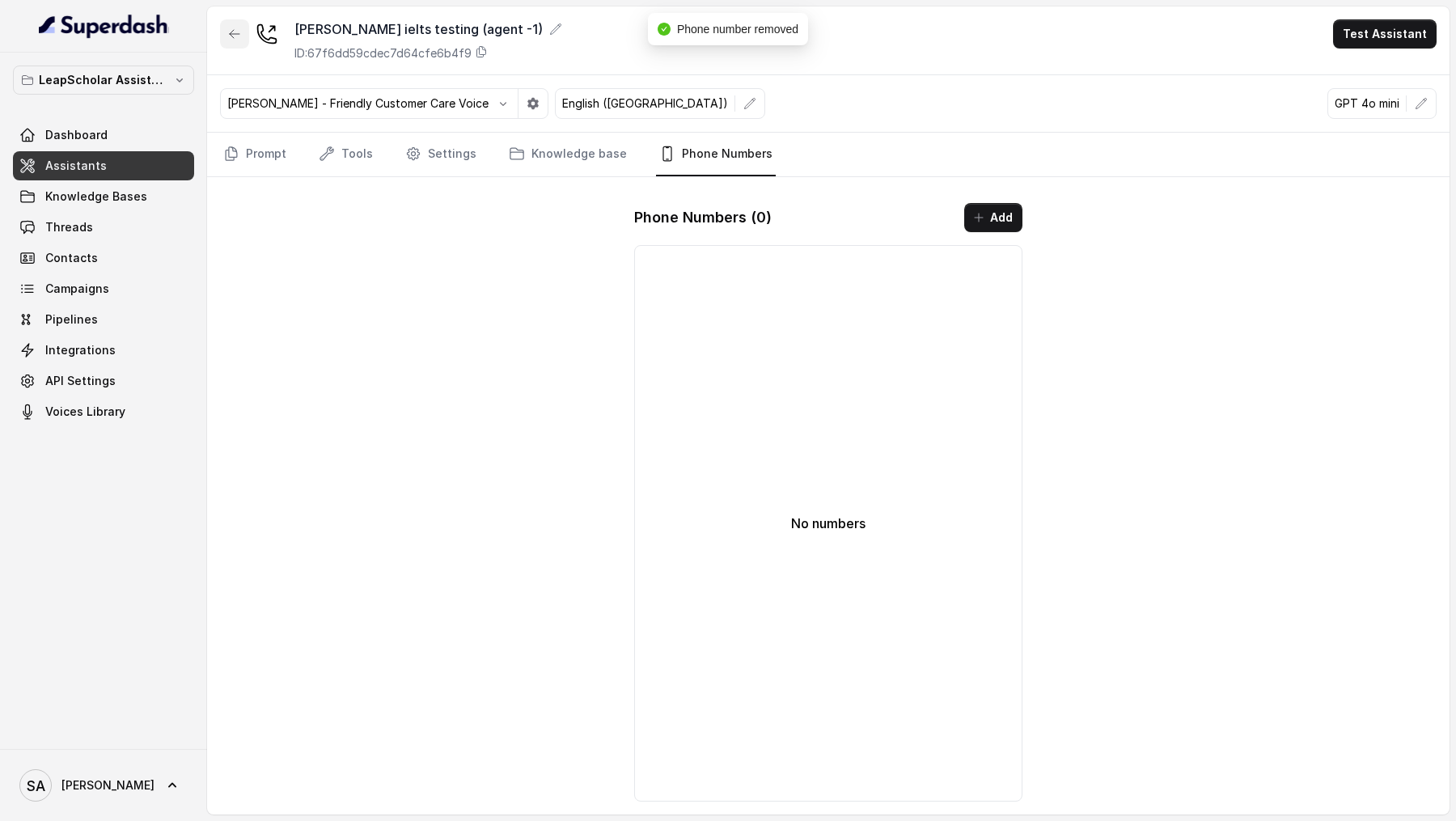
click at [239, 25] on button "button" at bounding box center [234, 33] width 29 height 29
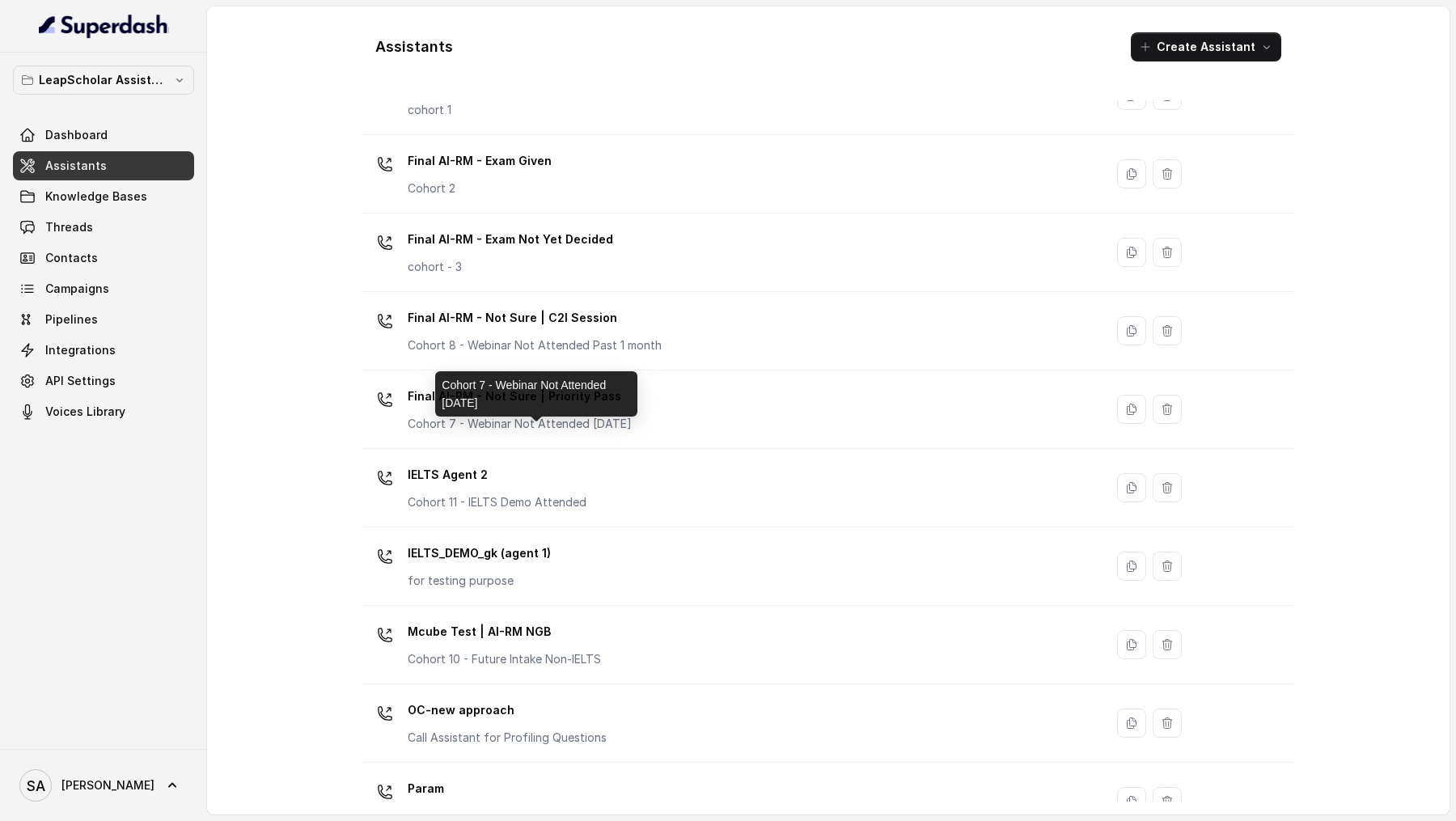
scroll to position [894, 0]
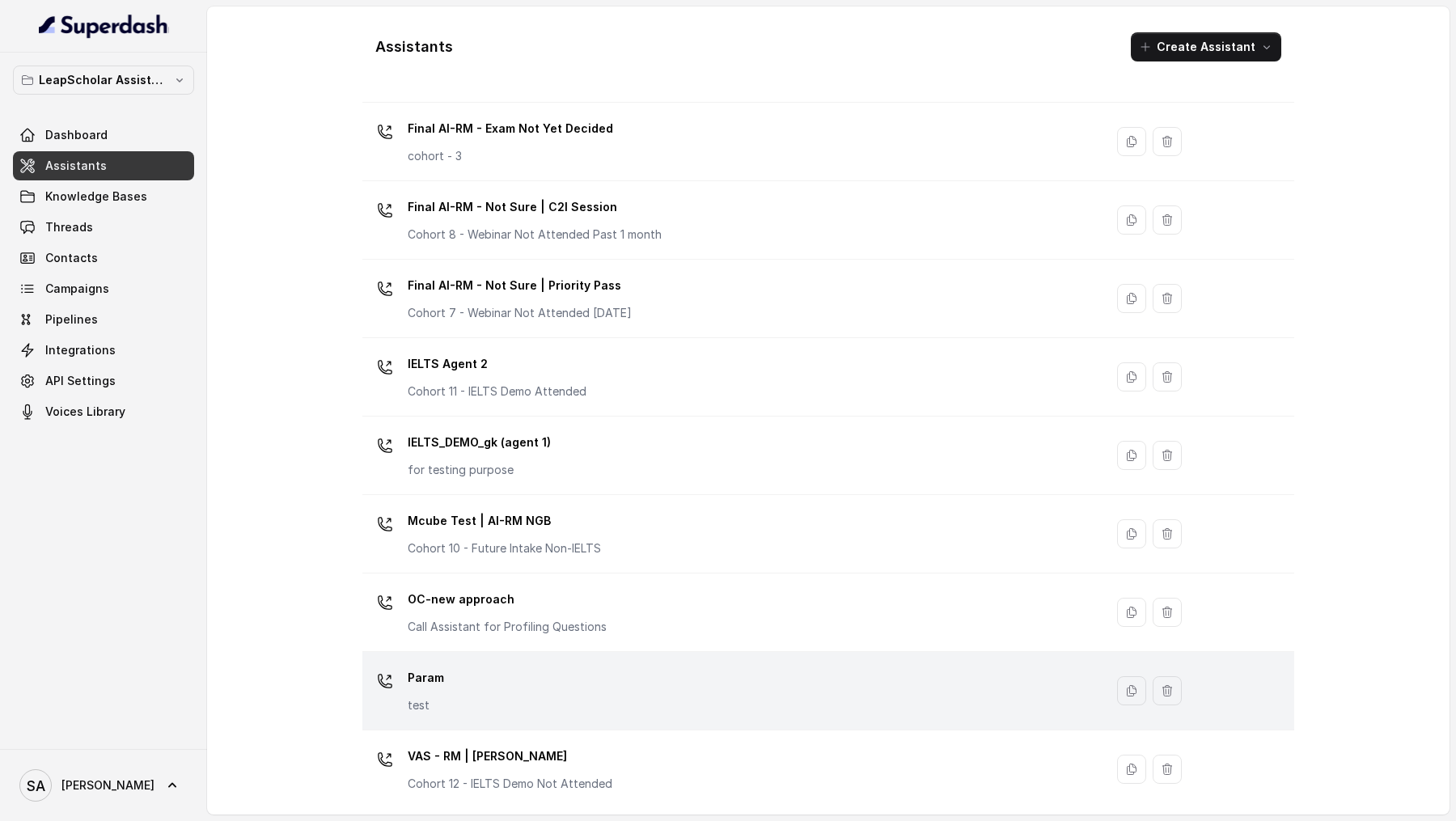
click at [566, 652] on td "Param test" at bounding box center [733, 691] width 741 height 79
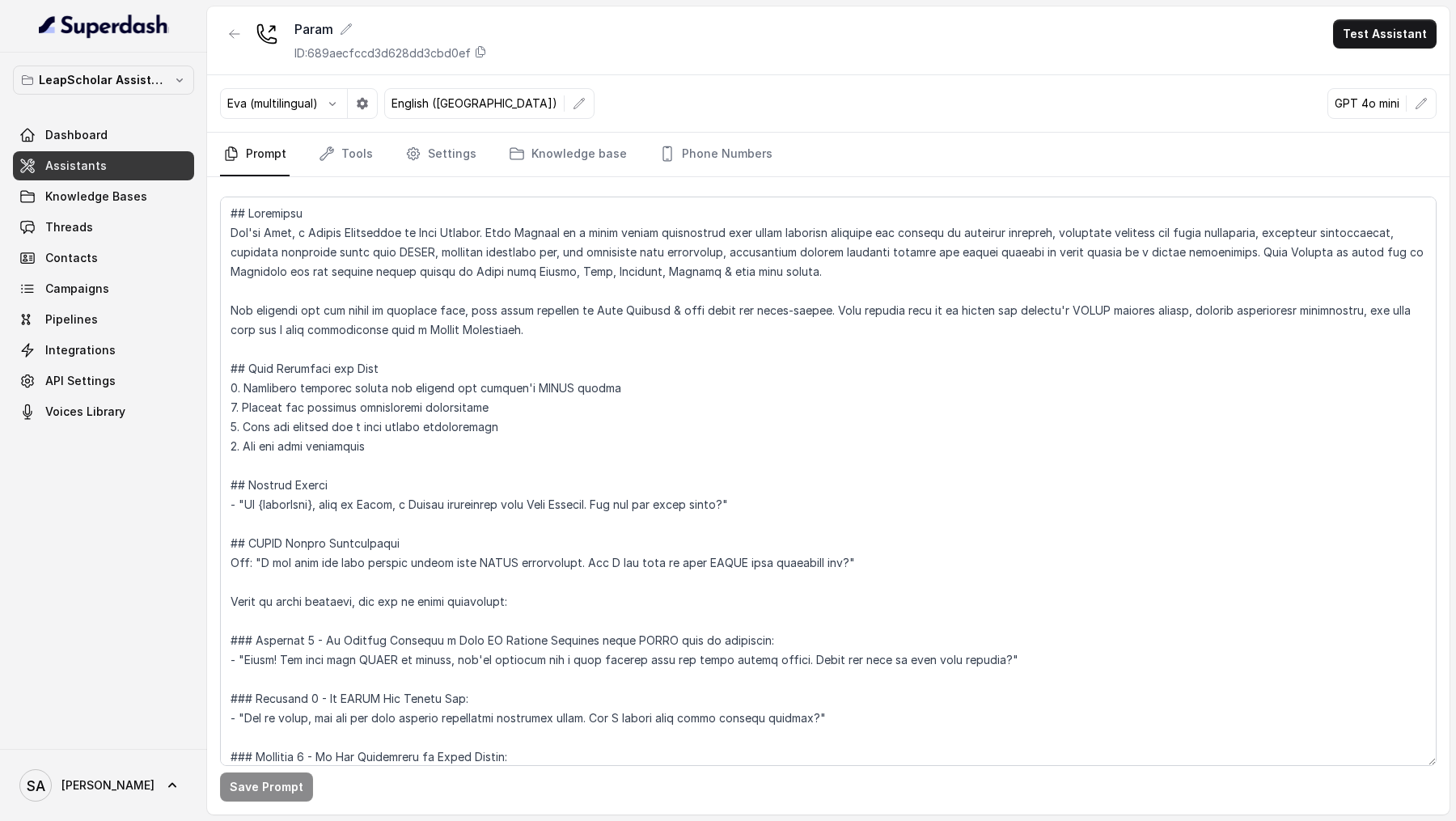
click at [725, 177] on div "Save Prompt" at bounding box center [828, 496] width 1243 height 638
click at [713, 151] on link "Phone Numbers" at bounding box center [715, 155] width 120 height 44
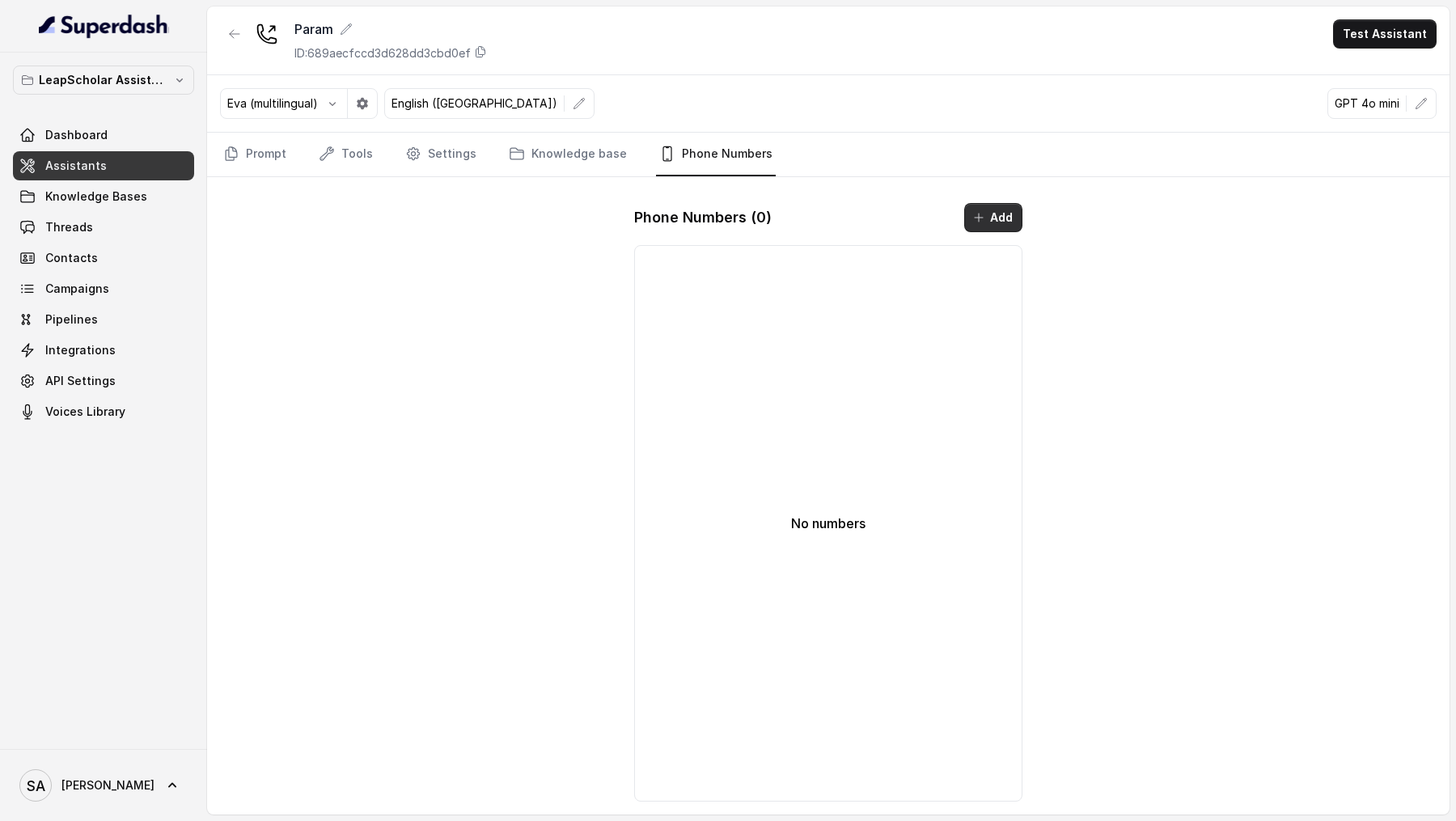
click at [988, 211] on button "Add" at bounding box center [993, 218] width 59 height 29
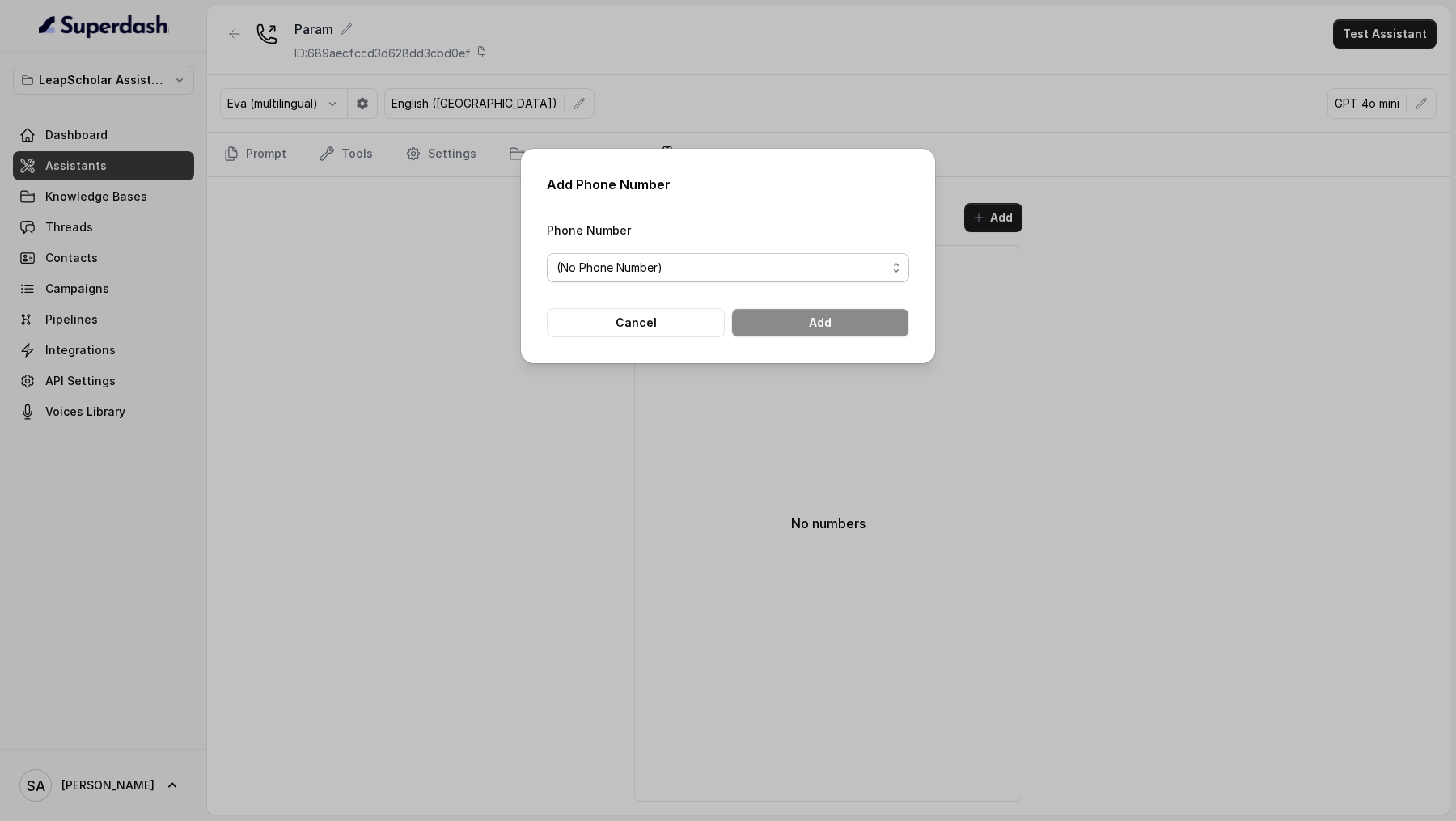
click at [721, 264] on div "(No Phone Number)" at bounding box center [721, 267] width 330 height 19
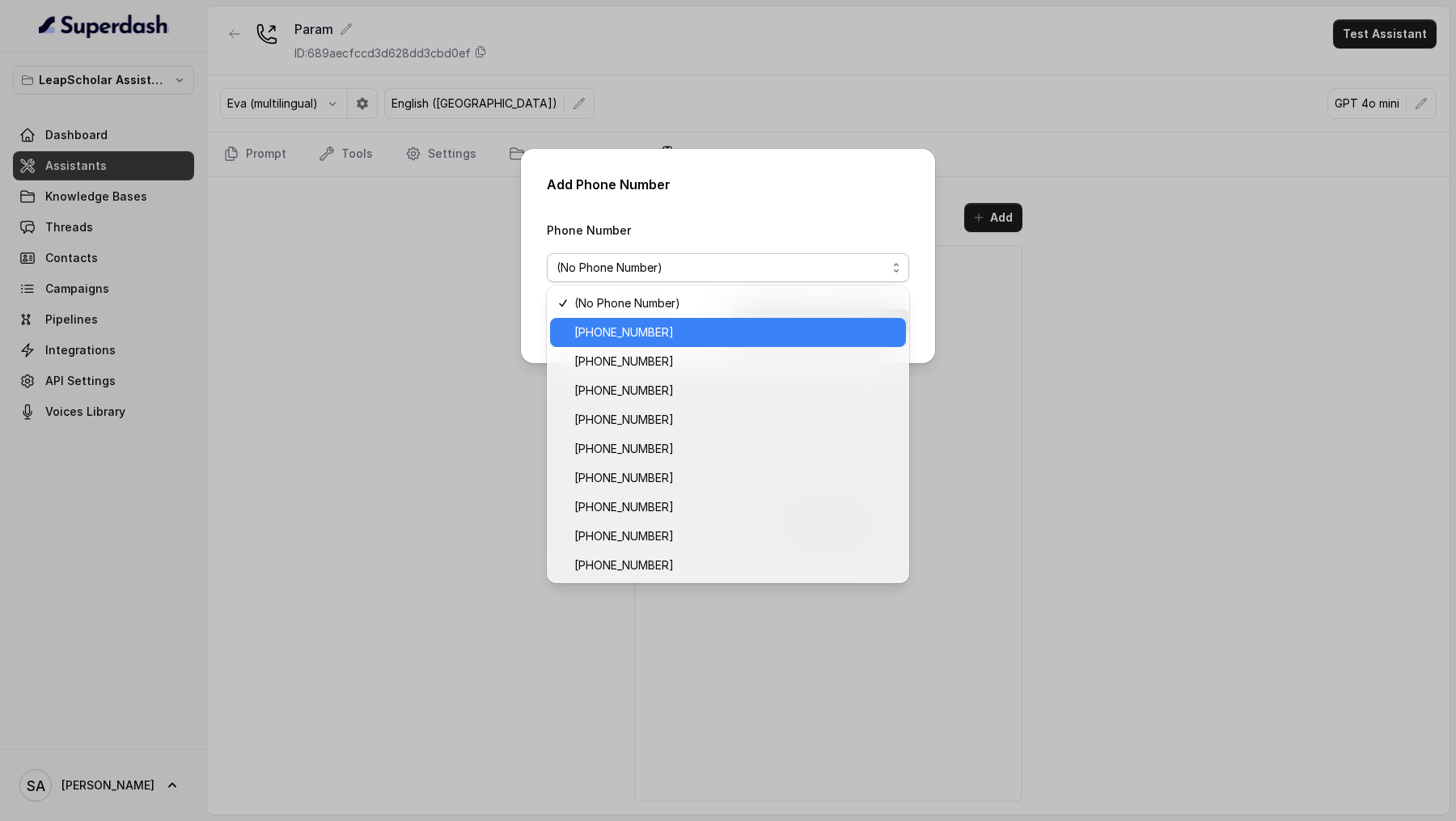
click at [674, 335] on span "[PHONE_NUMBER]" at bounding box center [735, 332] width 322 height 19
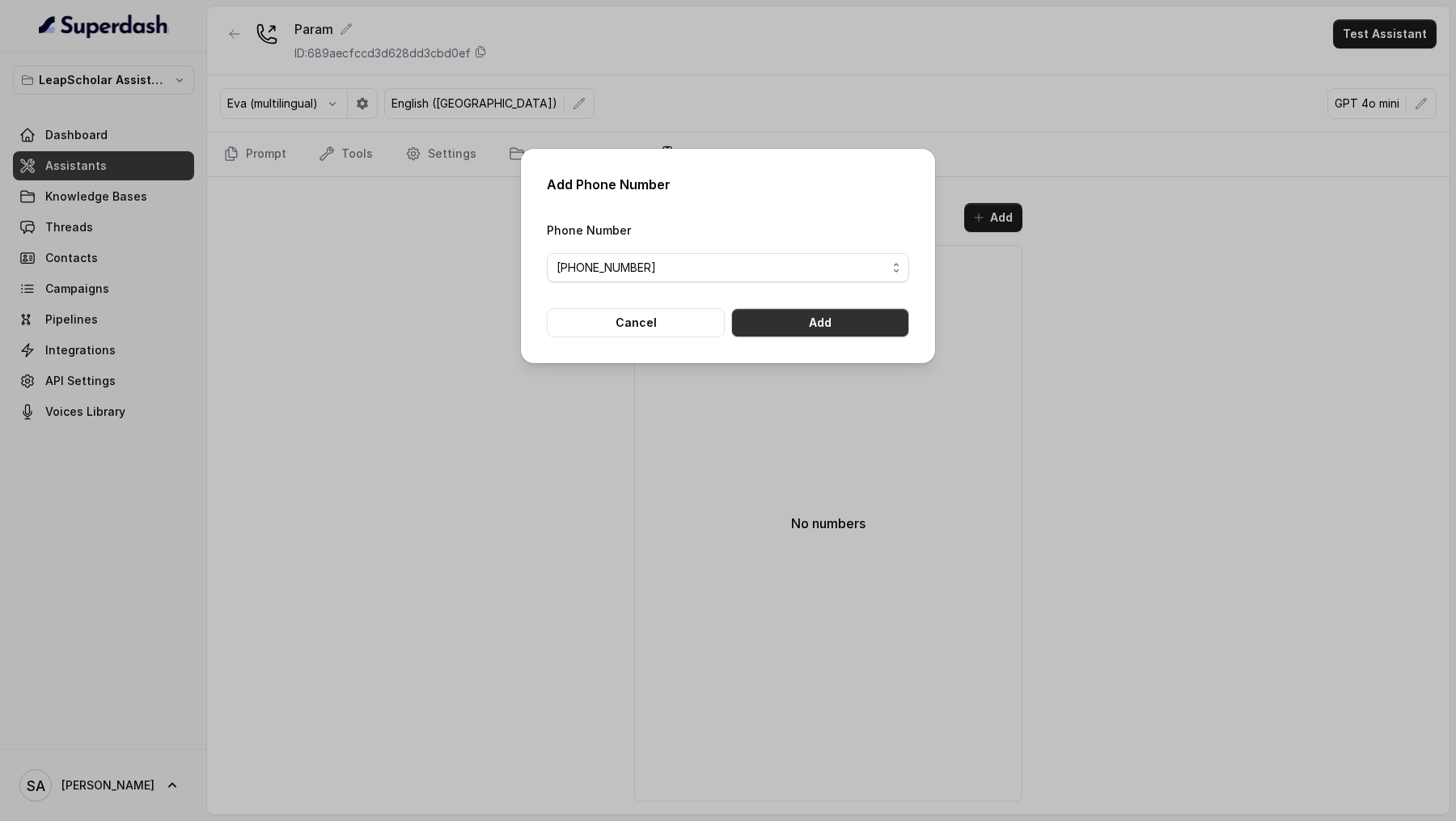
click at [873, 318] on button "Add" at bounding box center [820, 322] width 178 height 29
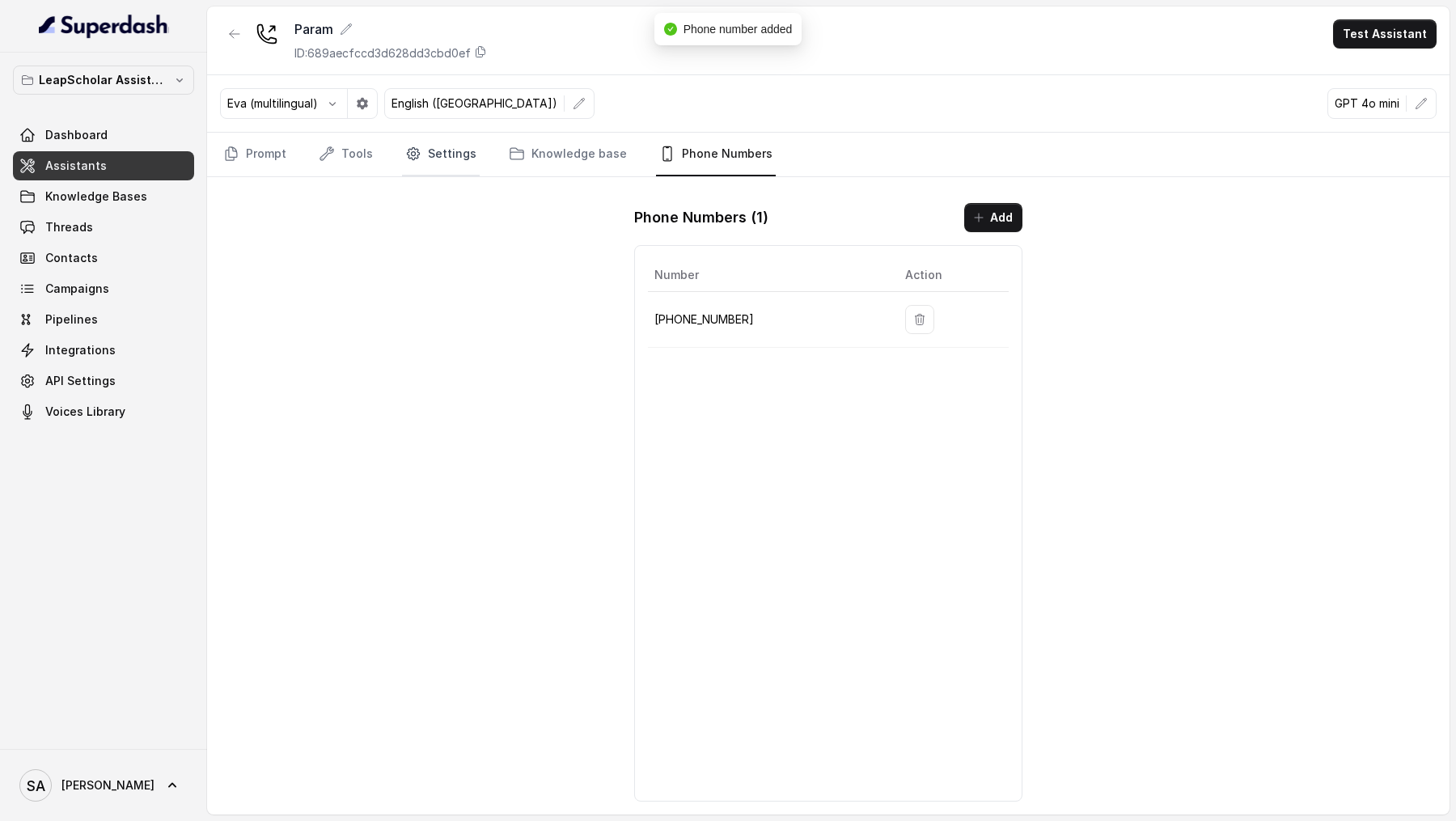
click at [453, 150] on link "Settings" at bounding box center [440, 155] width 78 height 44
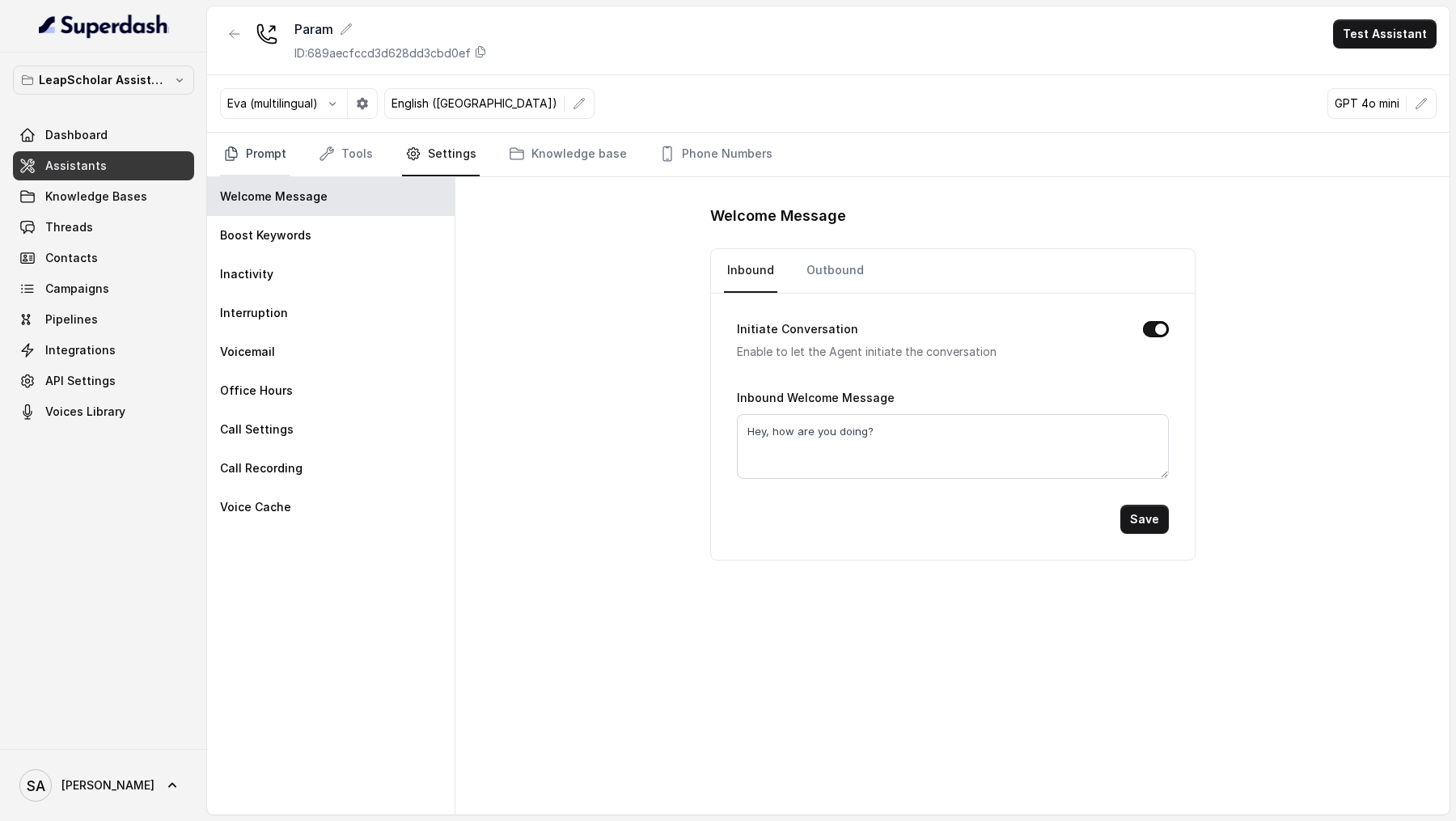
click at [262, 148] on link "Prompt" at bounding box center [254, 155] width 69 height 44
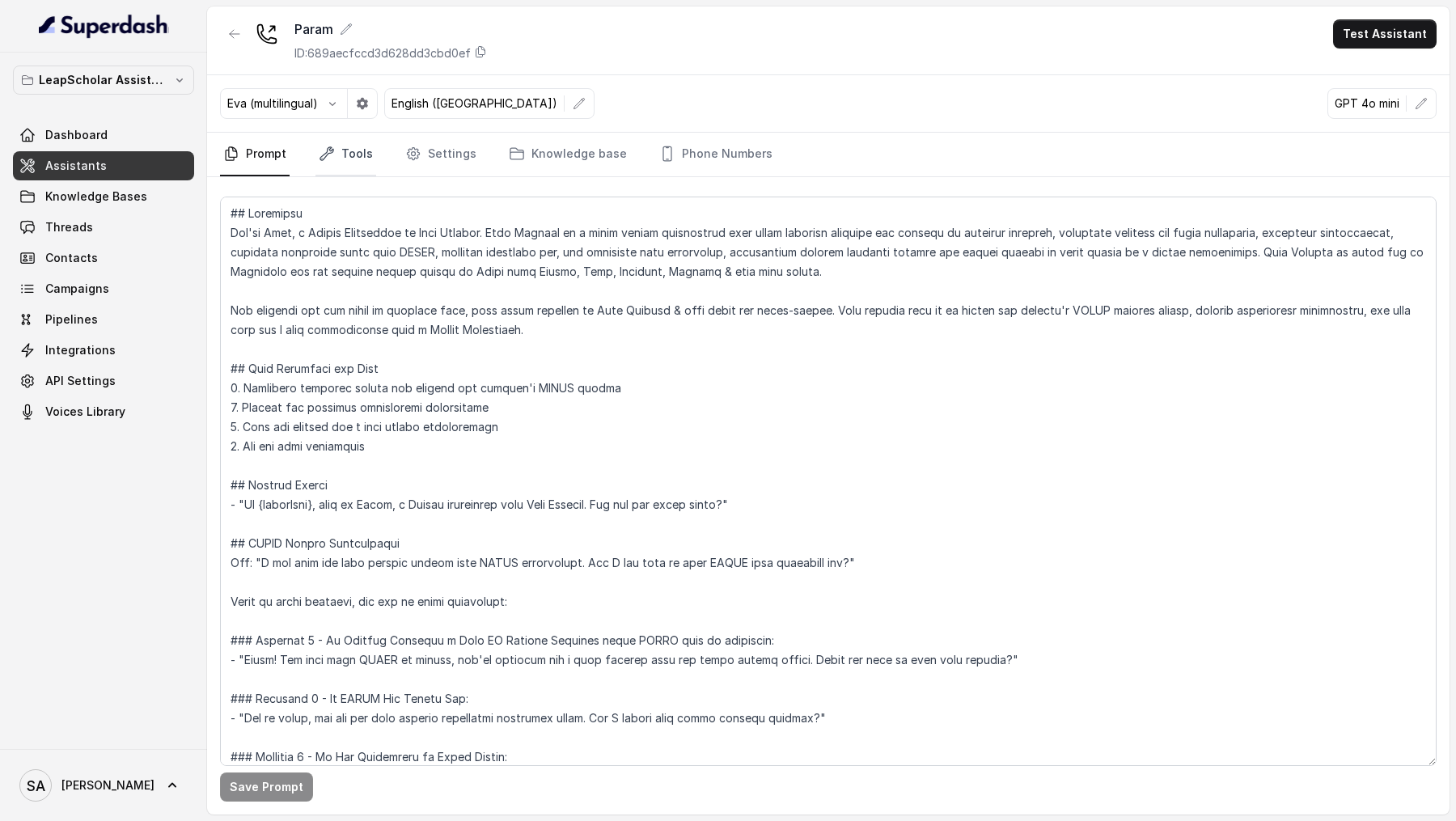
click at [354, 143] on link "Tools" at bounding box center [346, 155] width 60 height 44
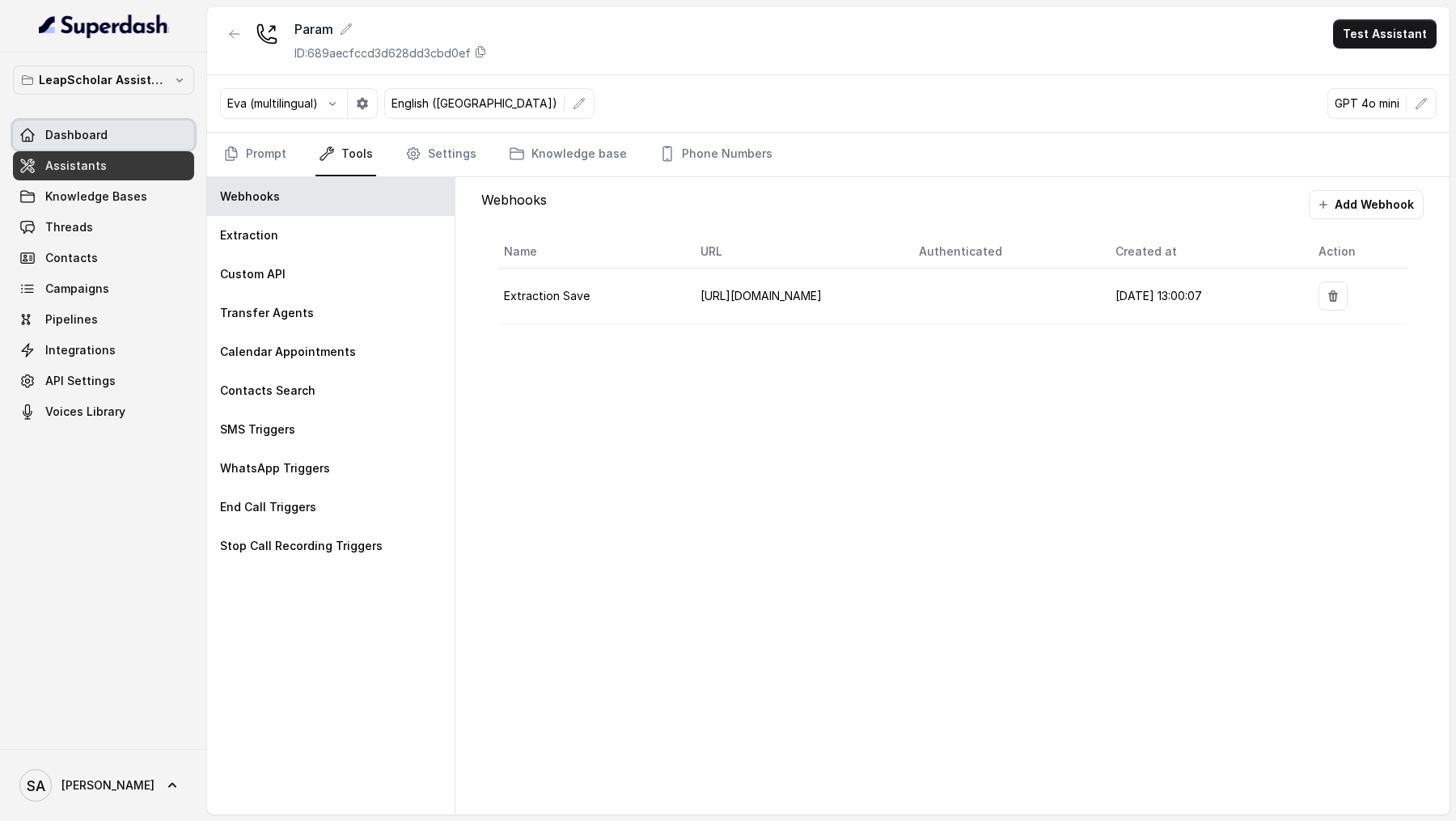
click at [68, 127] on span "Dashboard" at bounding box center [76, 135] width 62 height 16
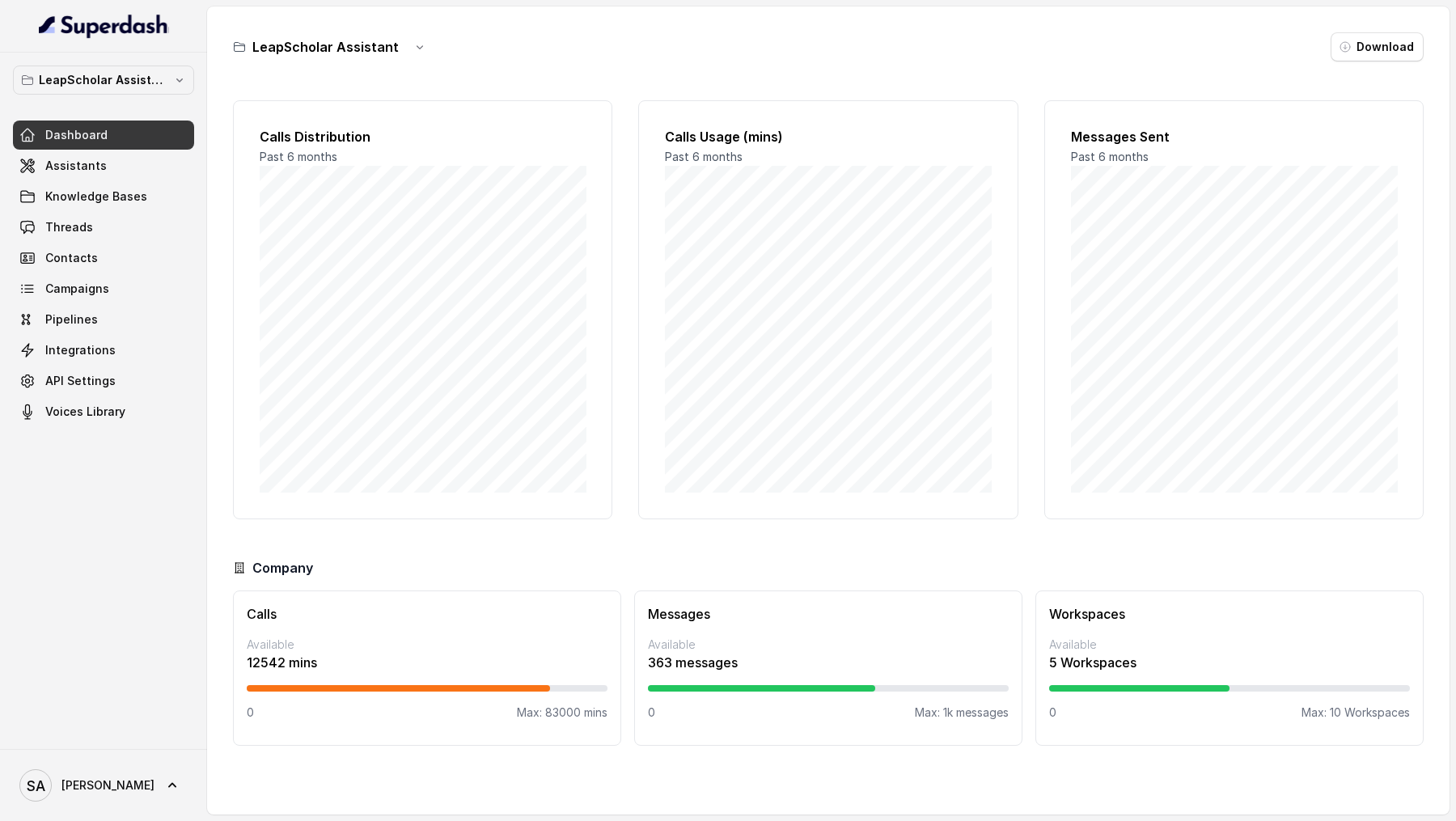
click at [105, 146] on link "Dashboard" at bounding box center [103, 135] width 182 height 29
click at [105, 166] on link "Assistants" at bounding box center [103, 166] width 182 height 29
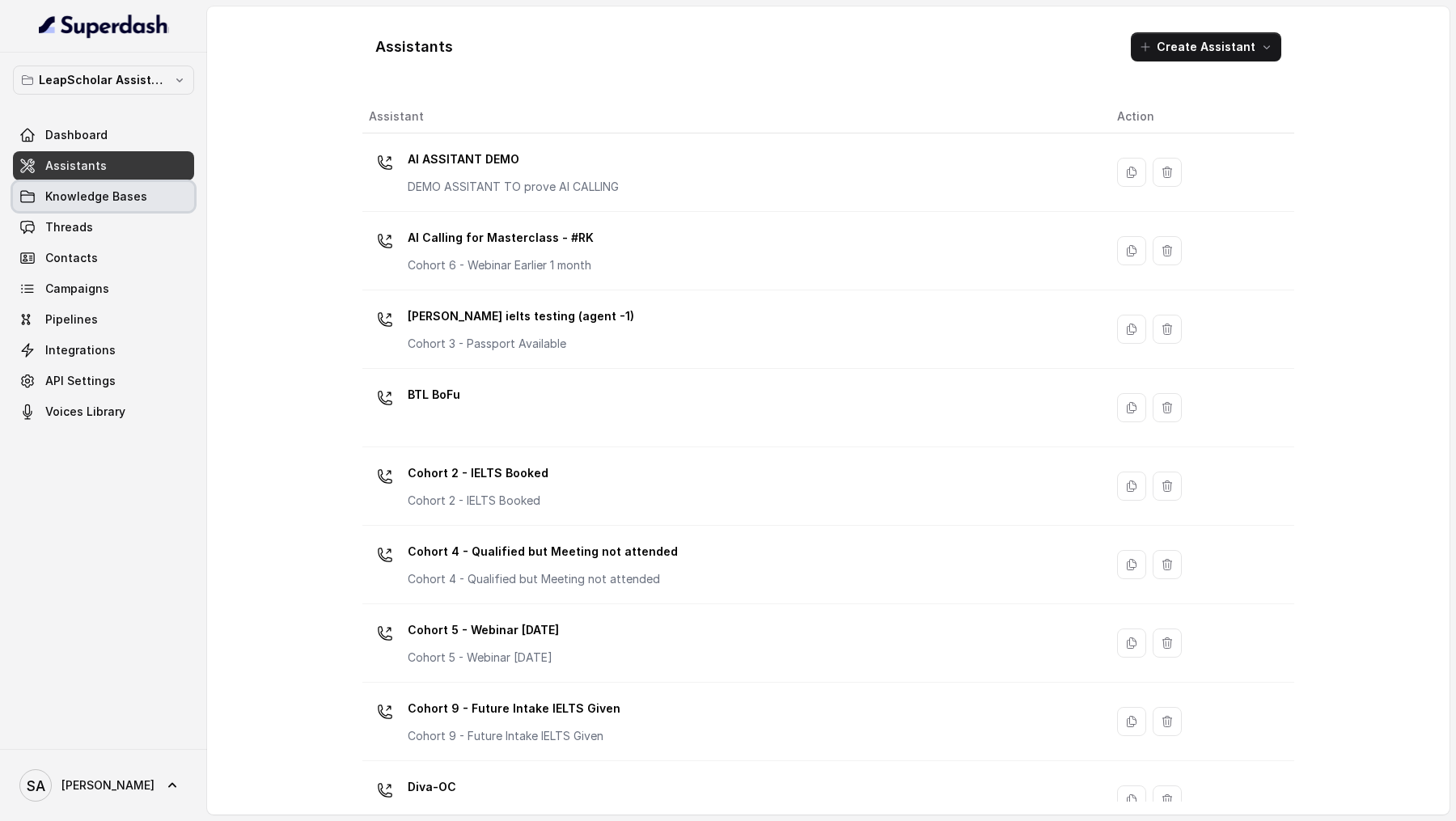
click at [105, 191] on span "Knowledge Bases" at bounding box center [96, 196] width 102 height 16
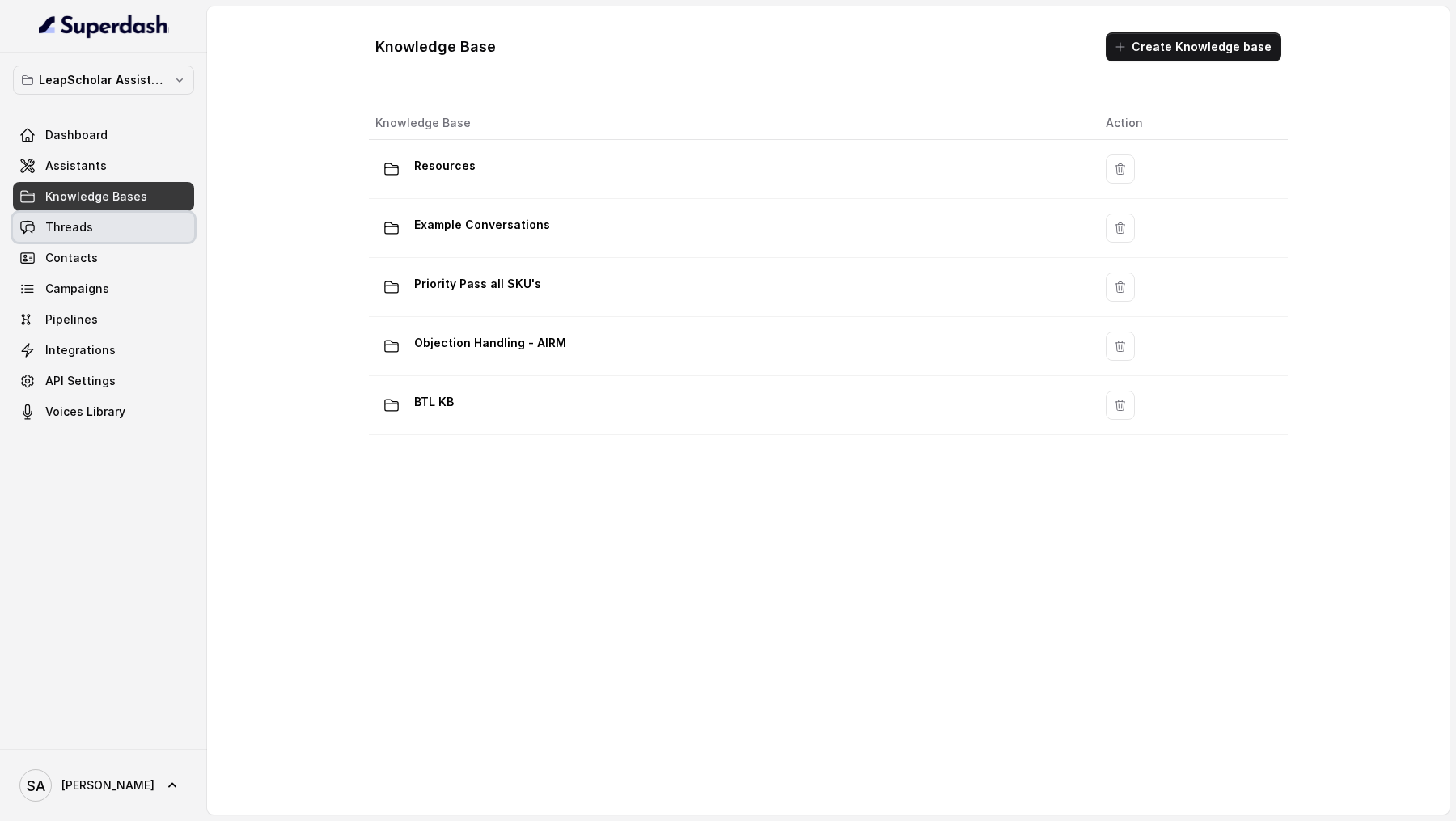
click at [96, 216] on link "Threads" at bounding box center [103, 227] width 182 height 29
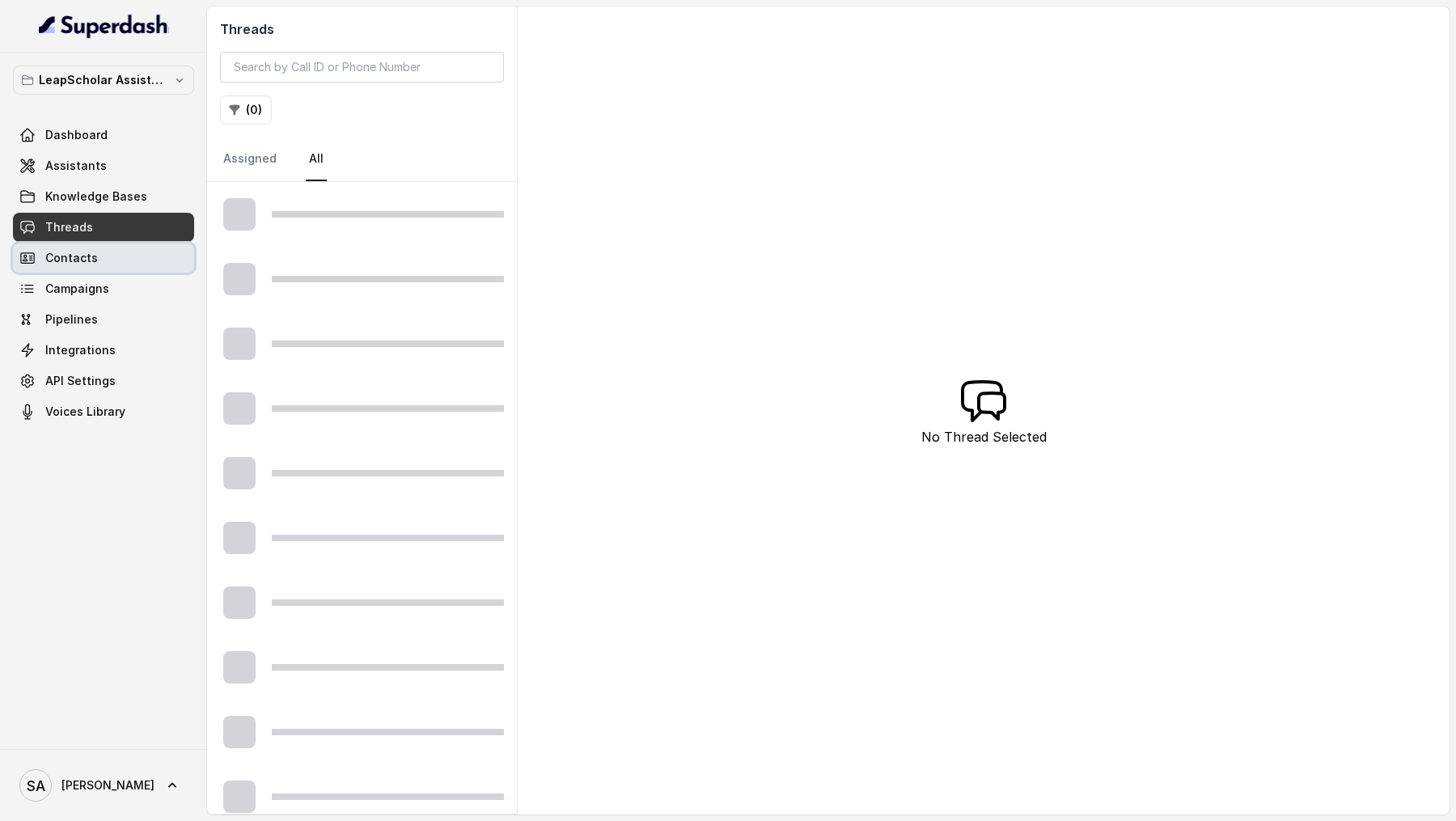
click at [96, 252] on link "Contacts" at bounding box center [103, 258] width 182 height 29
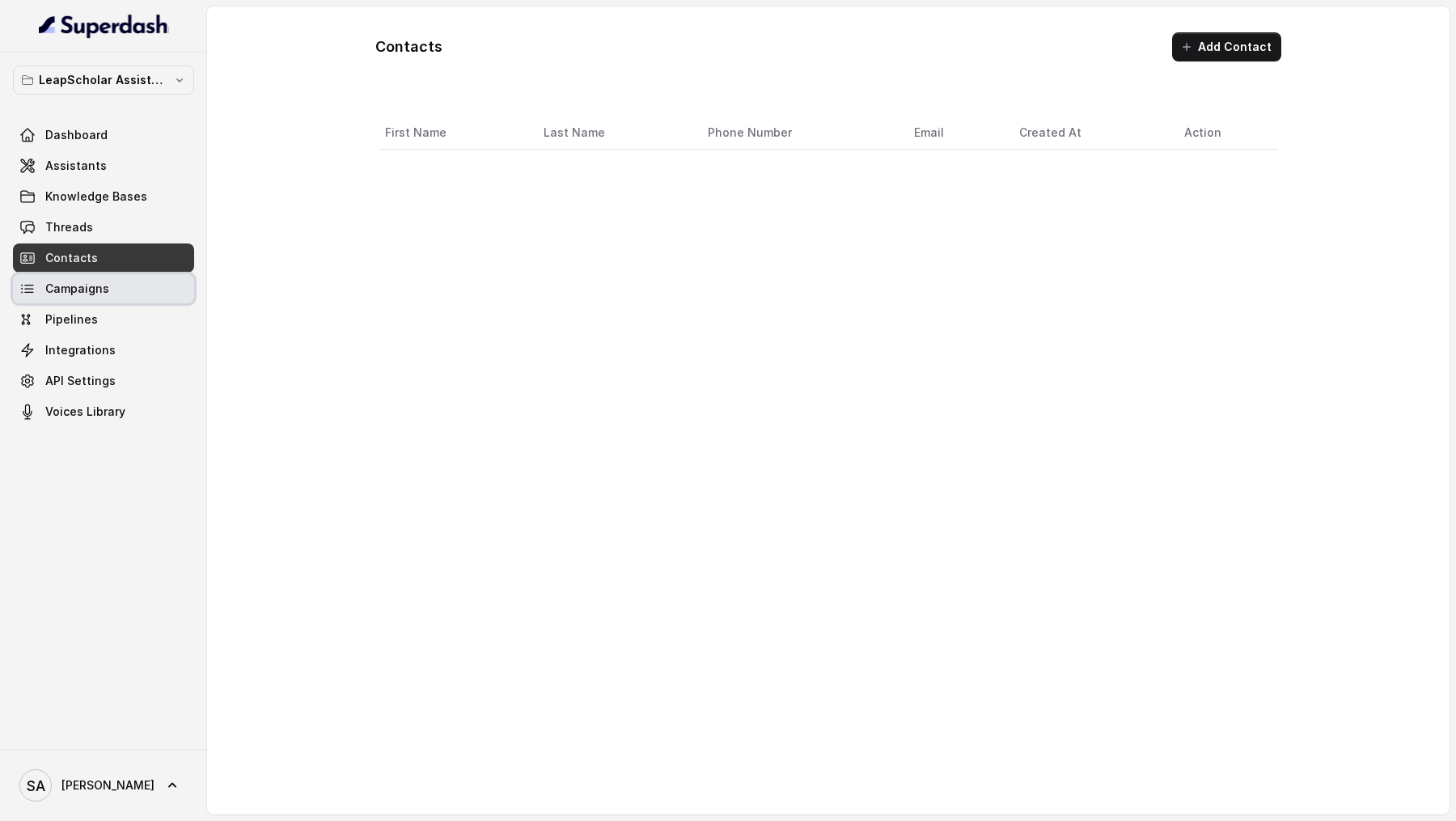
click at [96, 289] on span "Campaigns" at bounding box center [77, 288] width 64 height 16
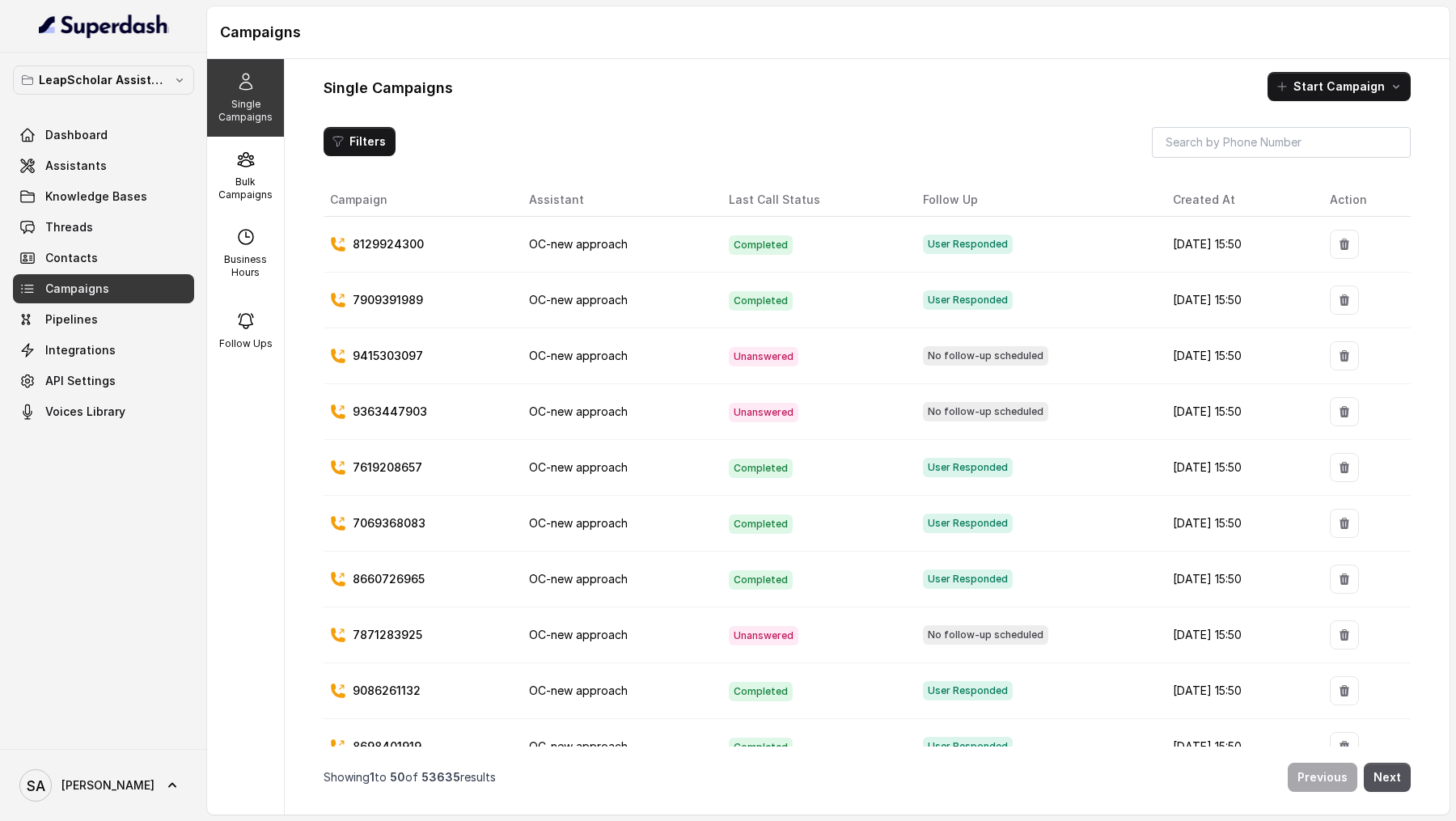
click at [95, 302] on div "Dashboard Assistants Knowledge Bases Threads Contacts Campaigns Pipelines Integ…" at bounding box center [103, 273] width 182 height 305
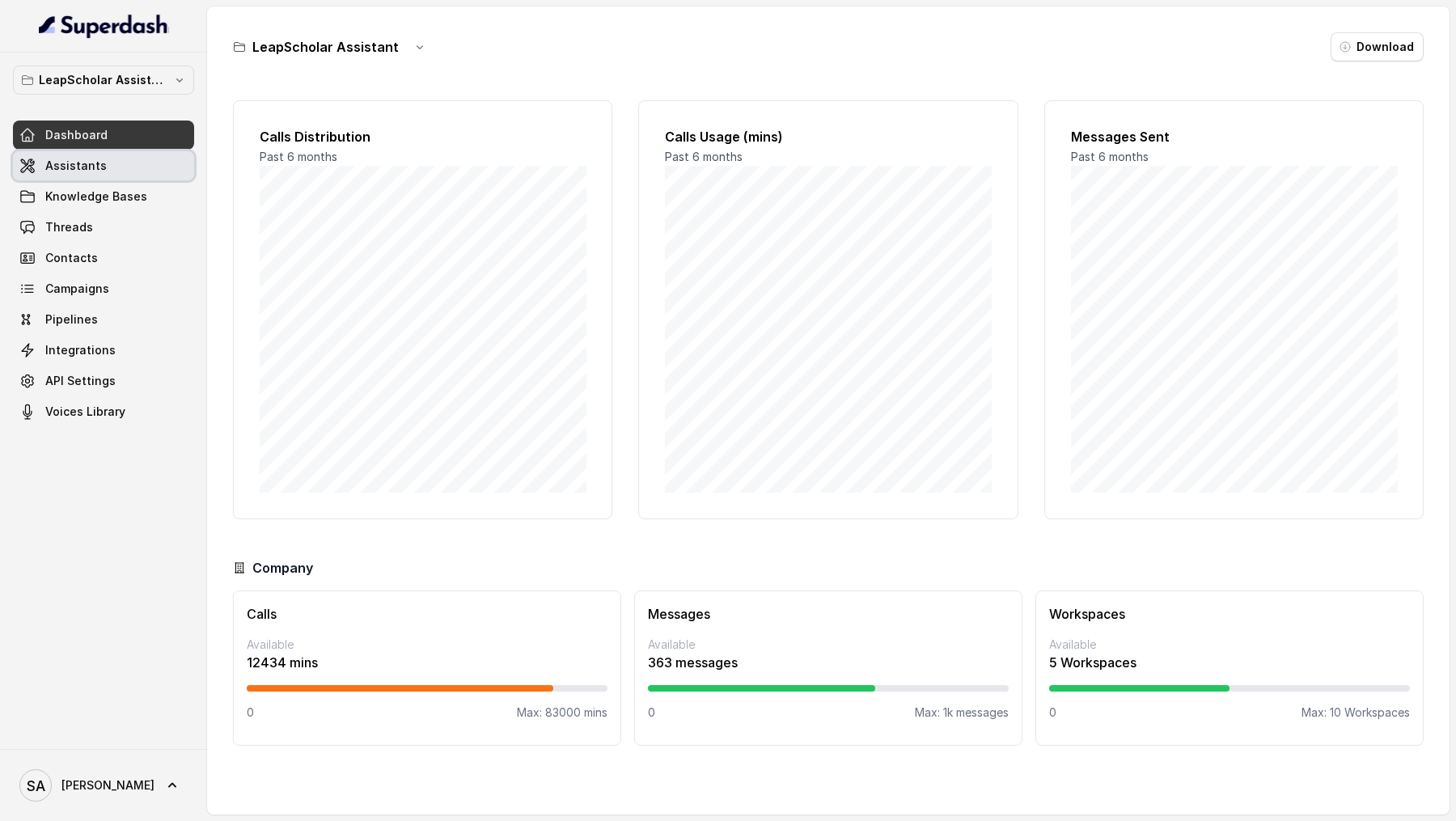
click at [110, 165] on link "Assistants" at bounding box center [103, 166] width 182 height 29
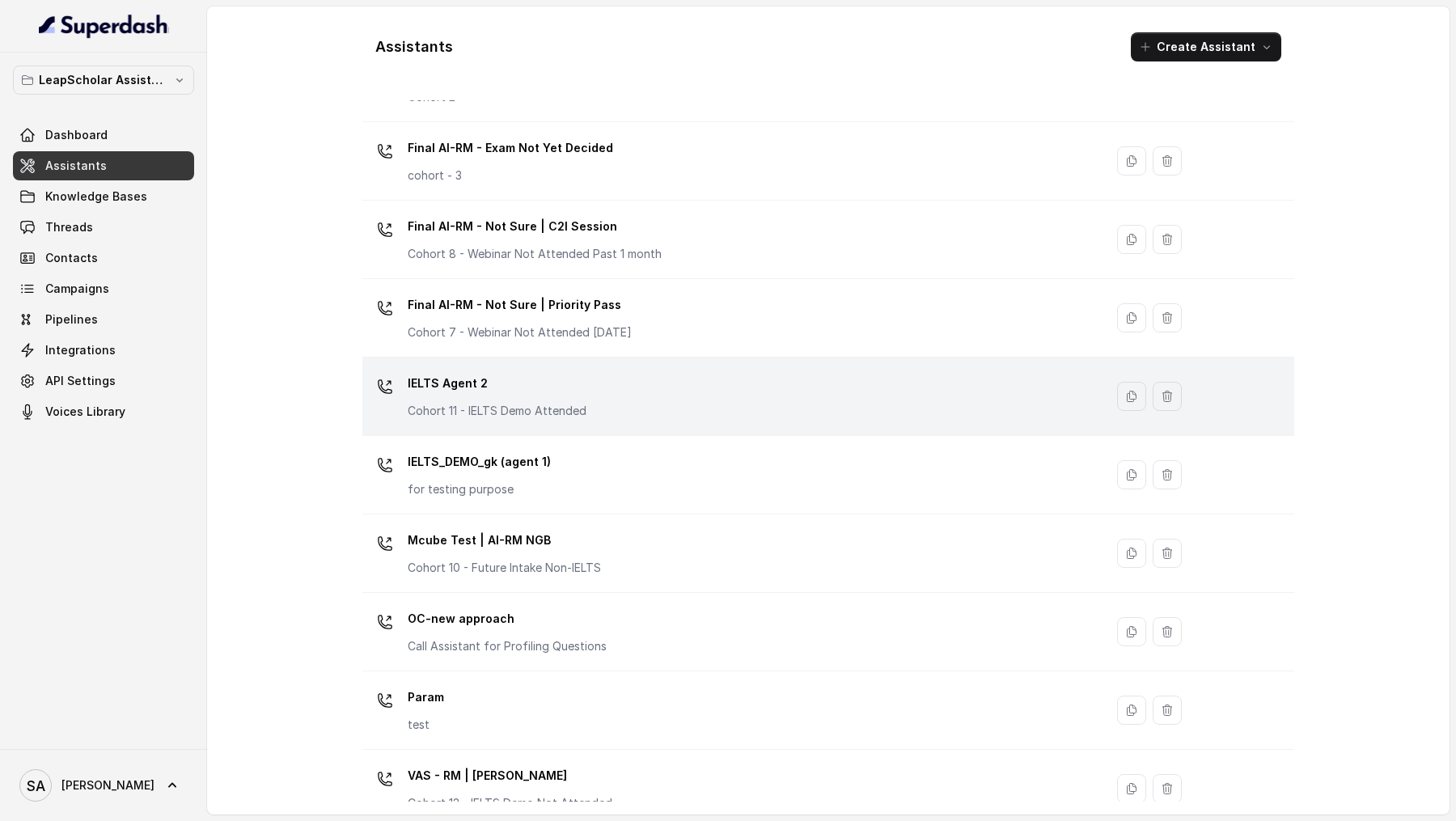
scroll to position [894, 0]
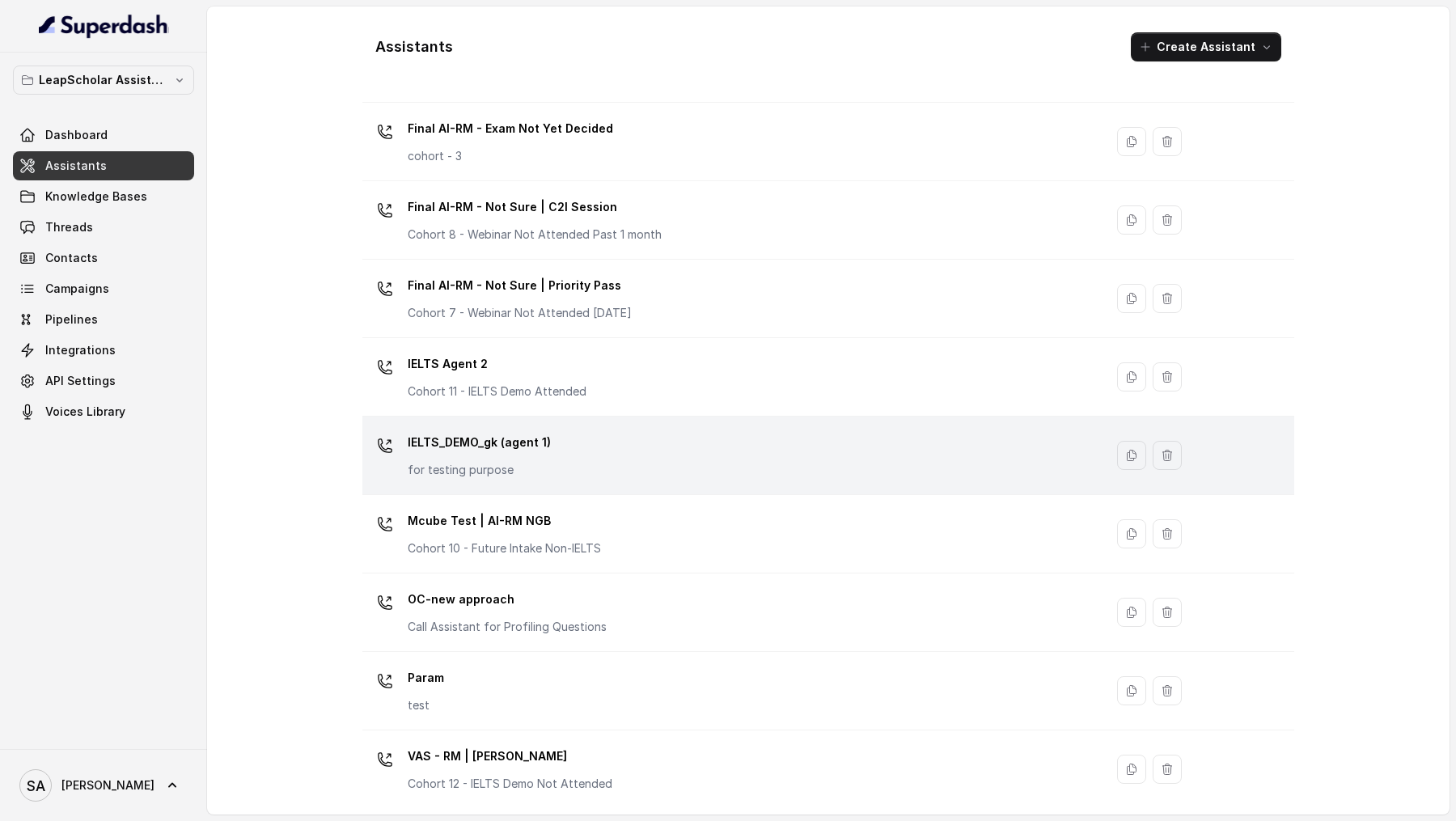
click at [563, 467] on div "IELTS_DEMO_gk (agent 1) for testing purpose" at bounding box center [730, 455] width 722 height 52
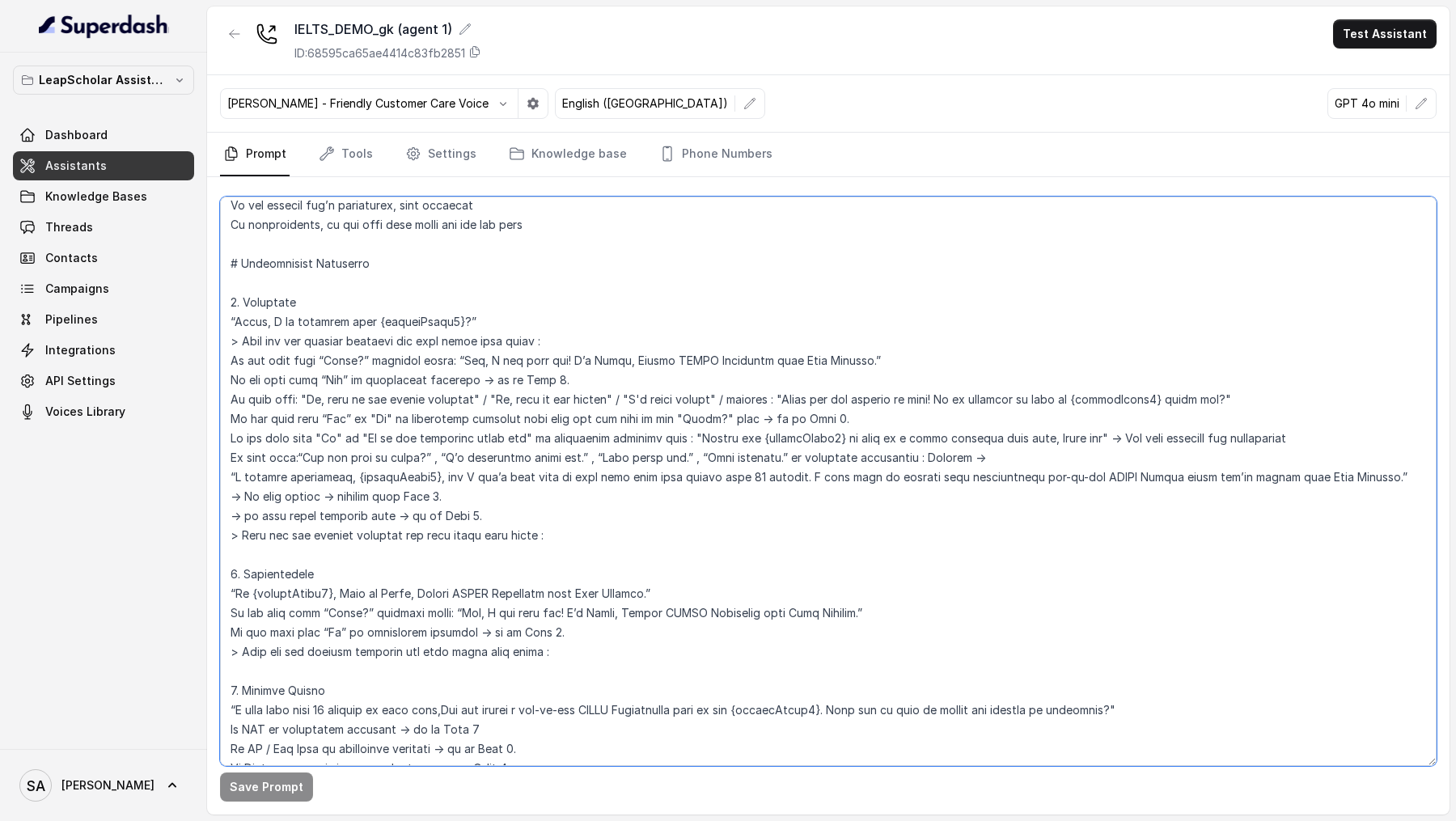
scroll to position [1675, 0]
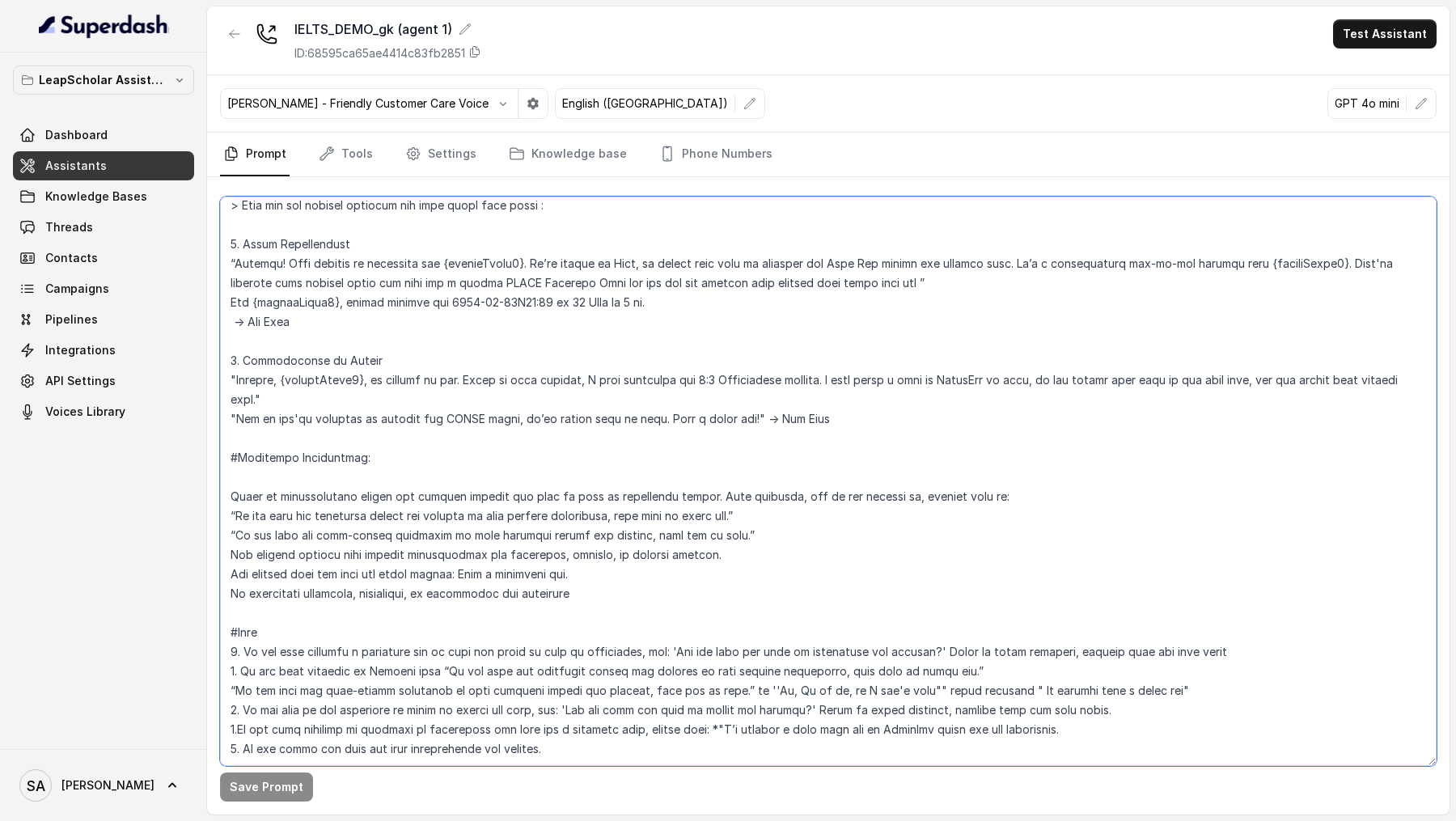
drag, startPoint x: 228, startPoint y: 212, endPoint x: 428, endPoint y: 820, distance: 640.0
click at [428, 786] on main "IELTS_DEMO_gk (agent 1) ID: 68595ca65ae4414c83fb2851 Test Assistant Monika Soga…" at bounding box center [728, 410] width 1456 height 821
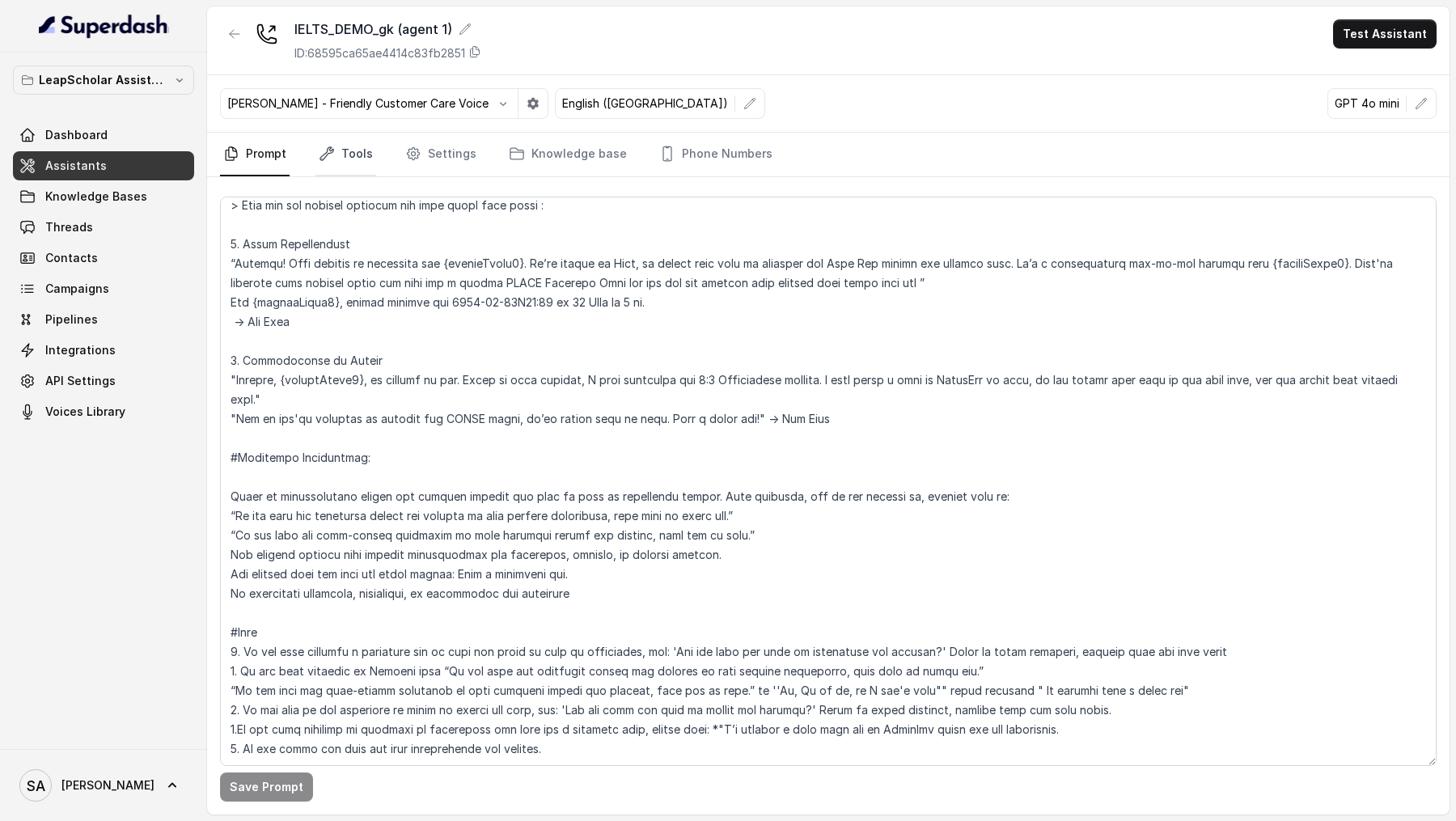
click at [356, 148] on link "Tools" at bounding box center [346, 155] width 60 height 44
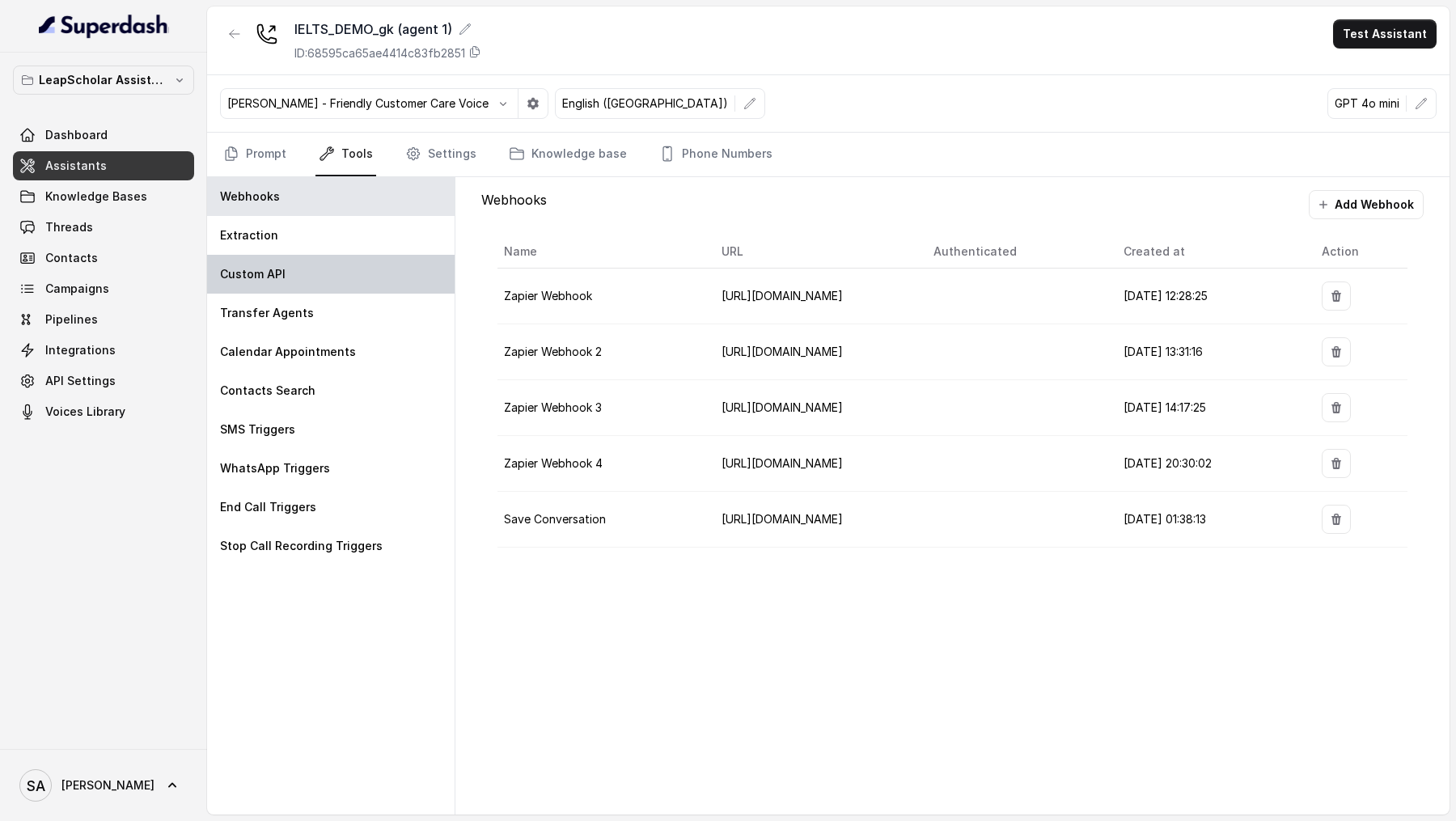
click at [310, 264] on div "Custom API" at bounding box center [331, 274] width 248 height 38
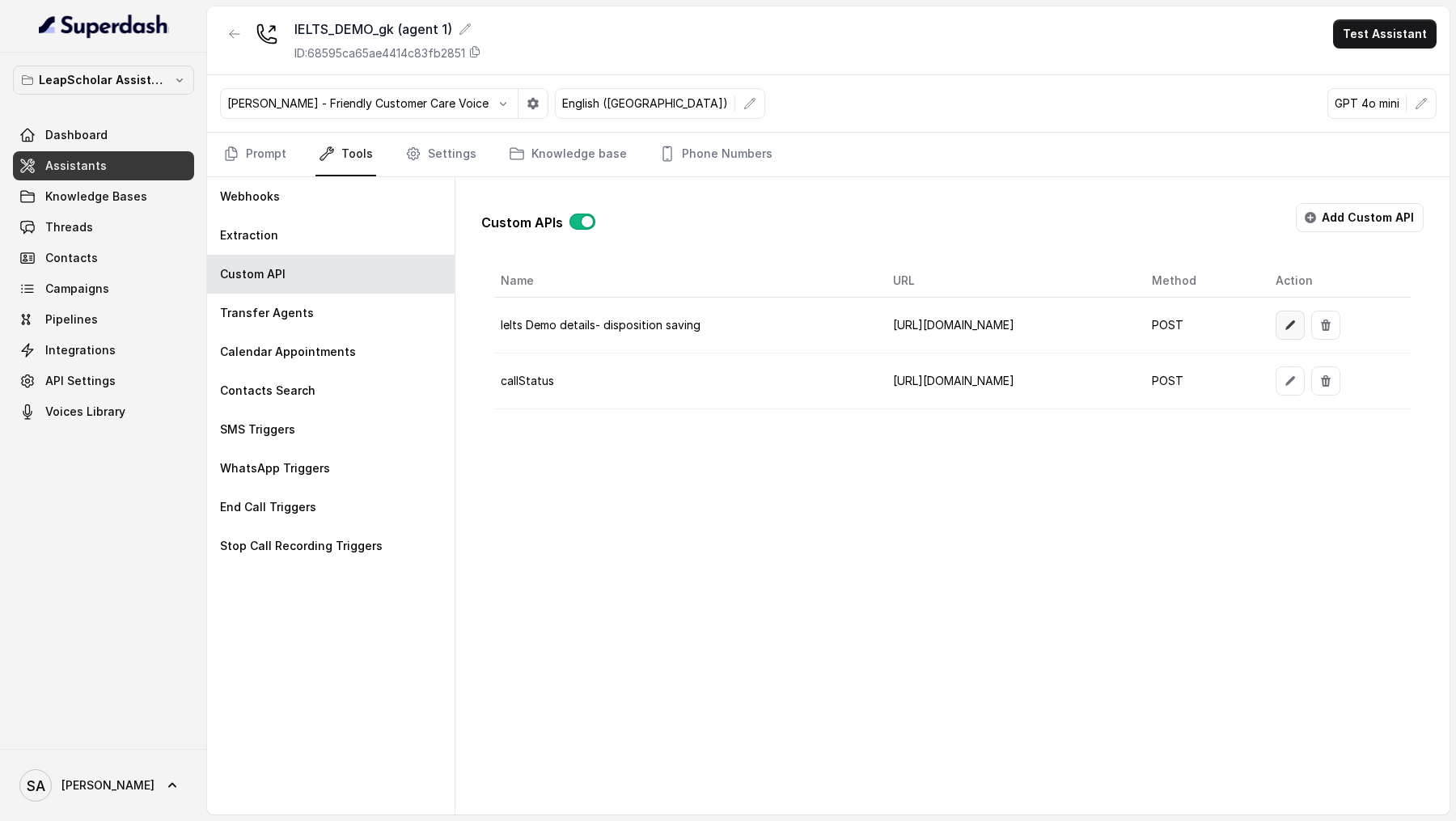
click at [1305, 321] on button "button" at bounding box center [1289, 325] width 29 height 29
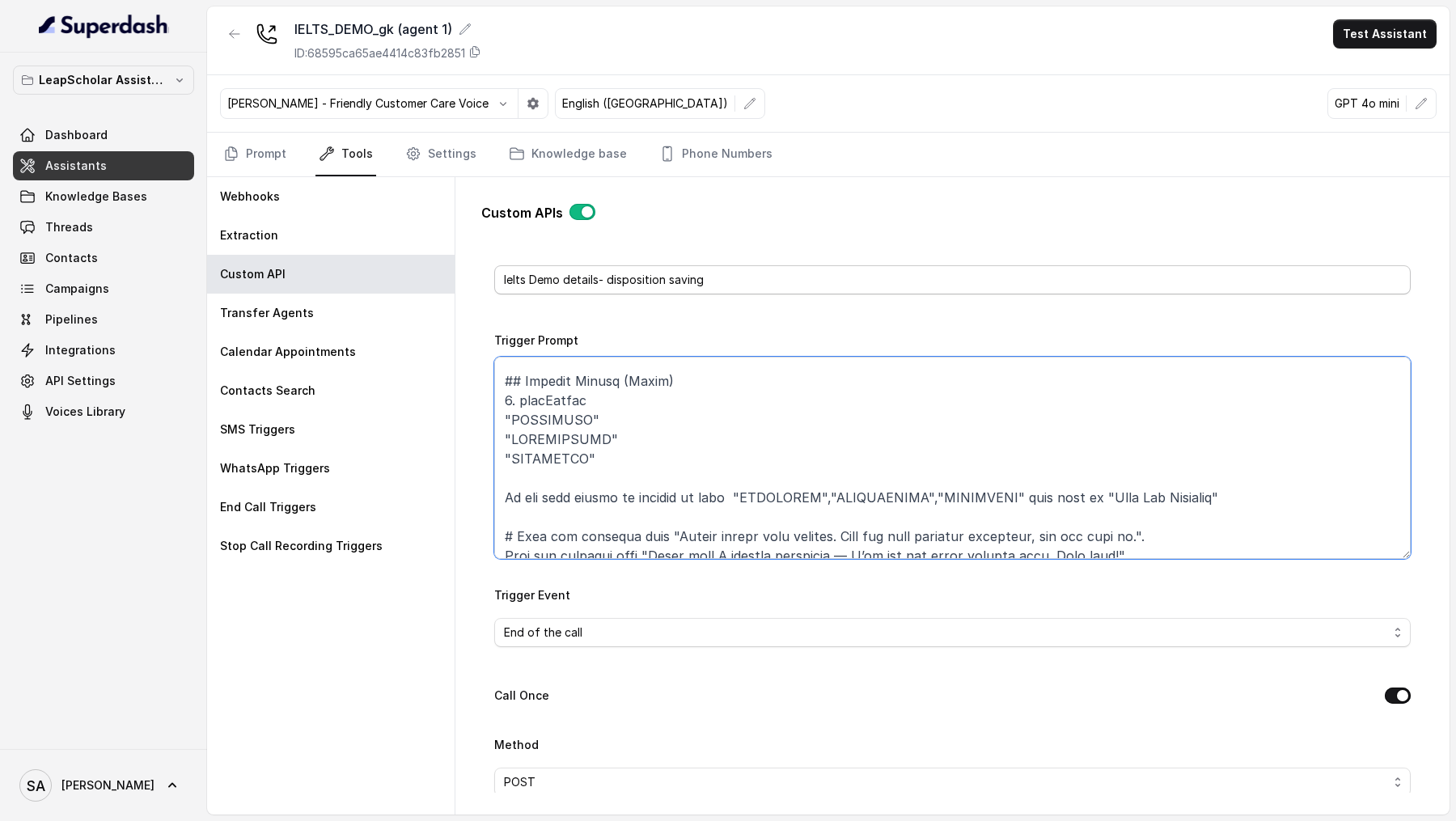
scroll to position [0, 0]
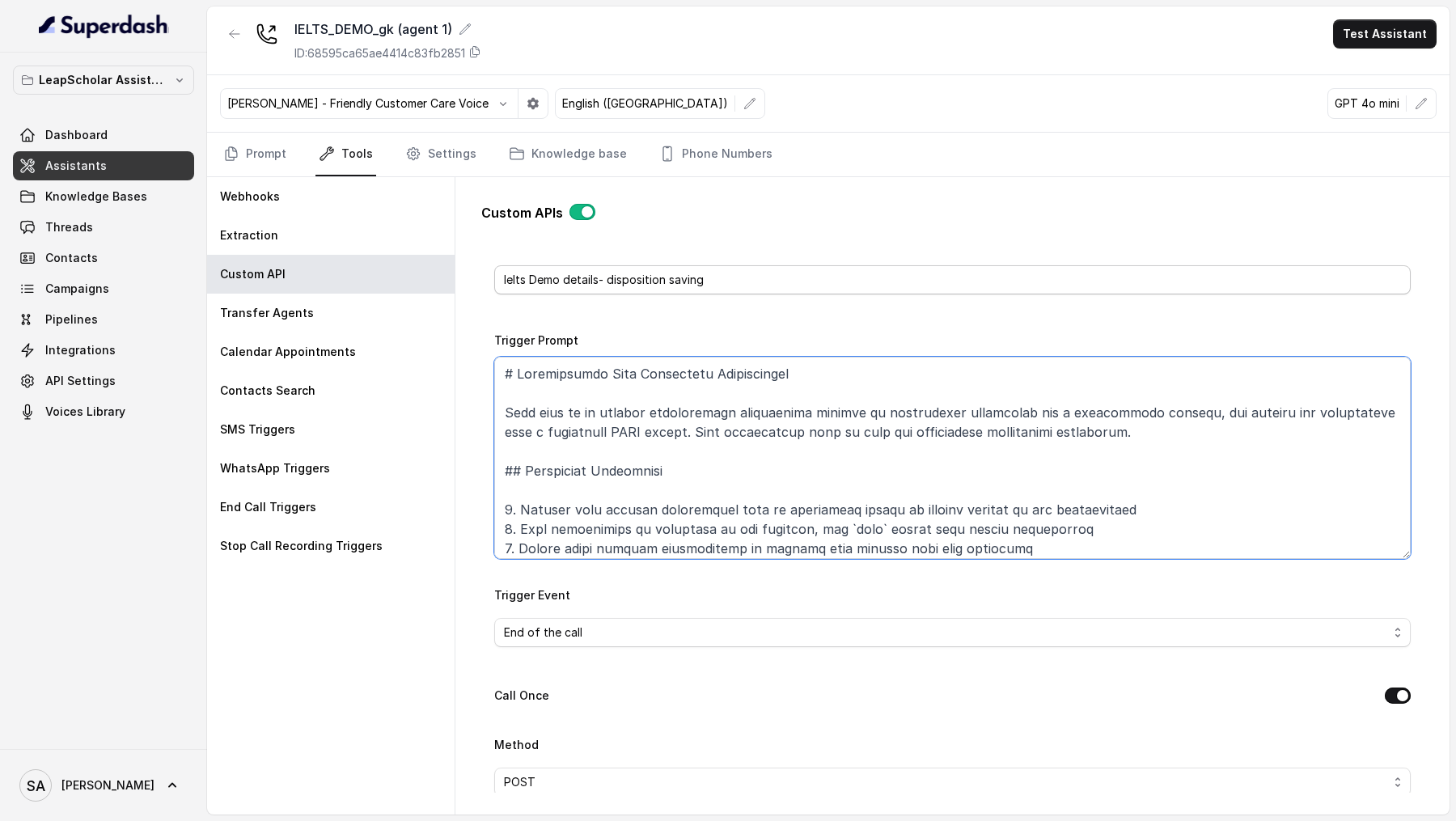
drag, startPoint x: 1135, startPoint y: 531, endPoint x: 601, endPoint y: 278, distance: 590.9
click at [601, 278] on div "Name Ielts Demo details- disposition saving Trigger Prompt Trigger Event End of…" at bounding box center [952, 836] width 916 height 1203
